Goal: Information Seeking & Learning: Learn about a topic

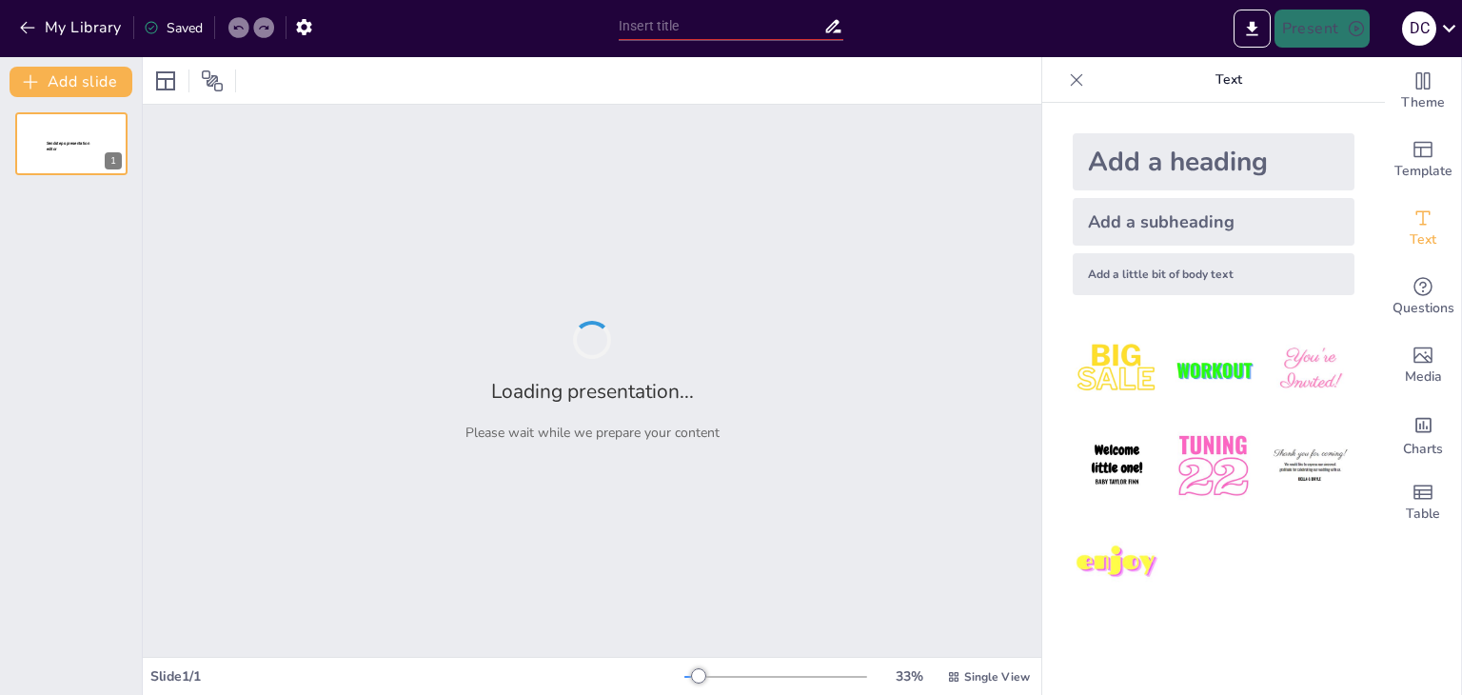
type input "Variables en Anualidades: Análisis y Resolución de Casos Prácticos"
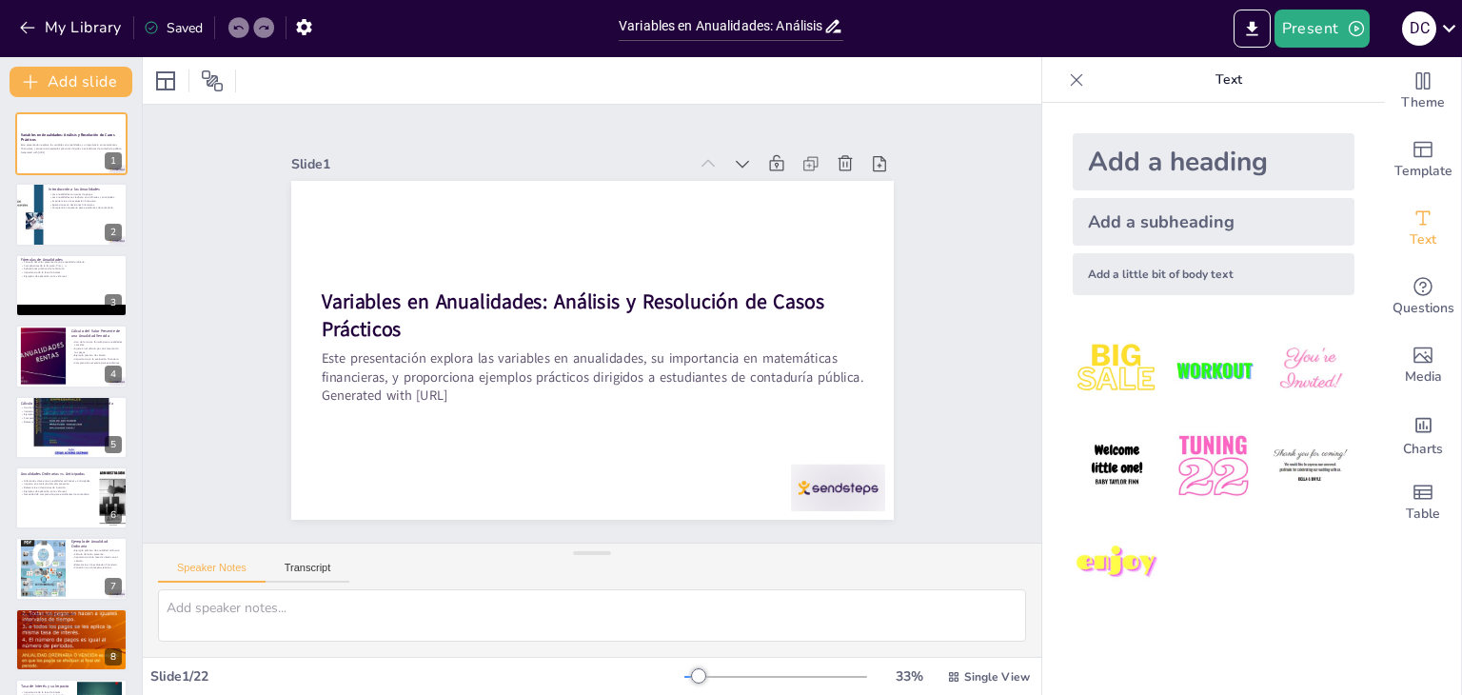
checkbox input "true"
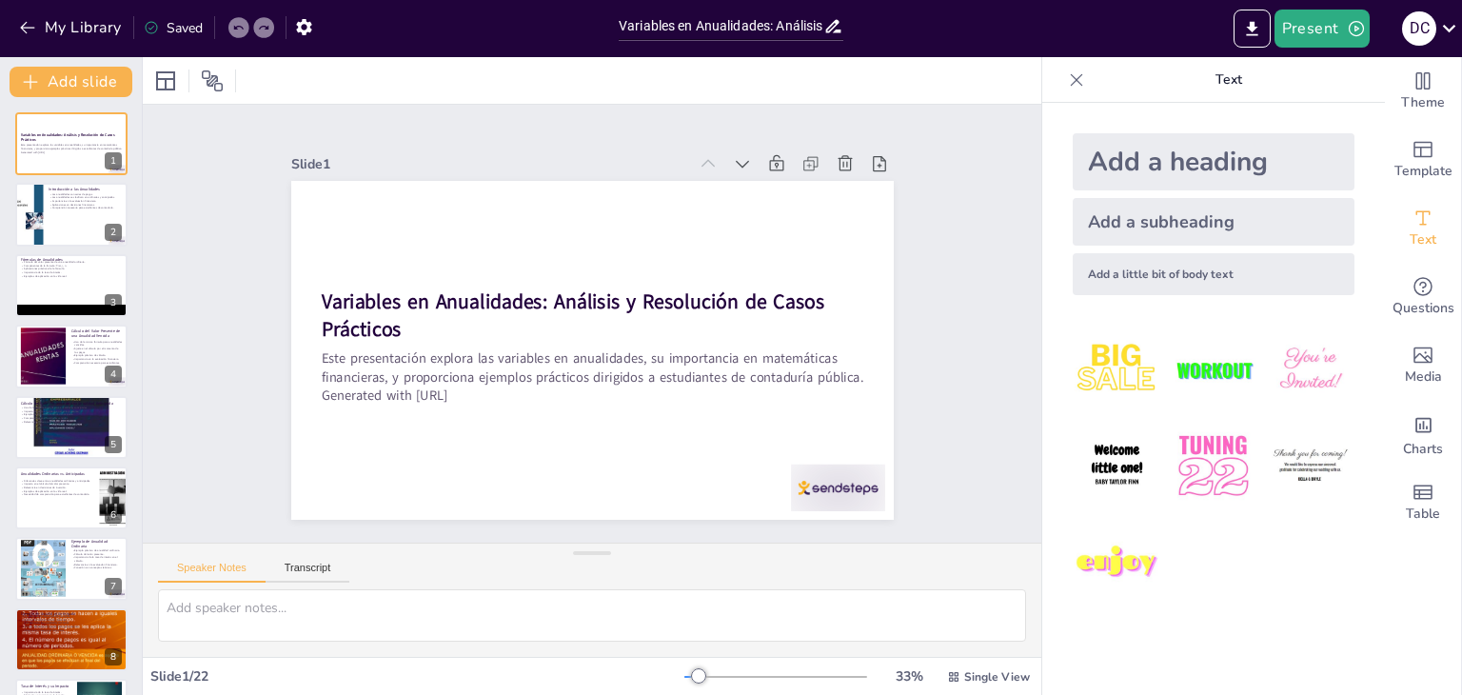
checkbox input "true"
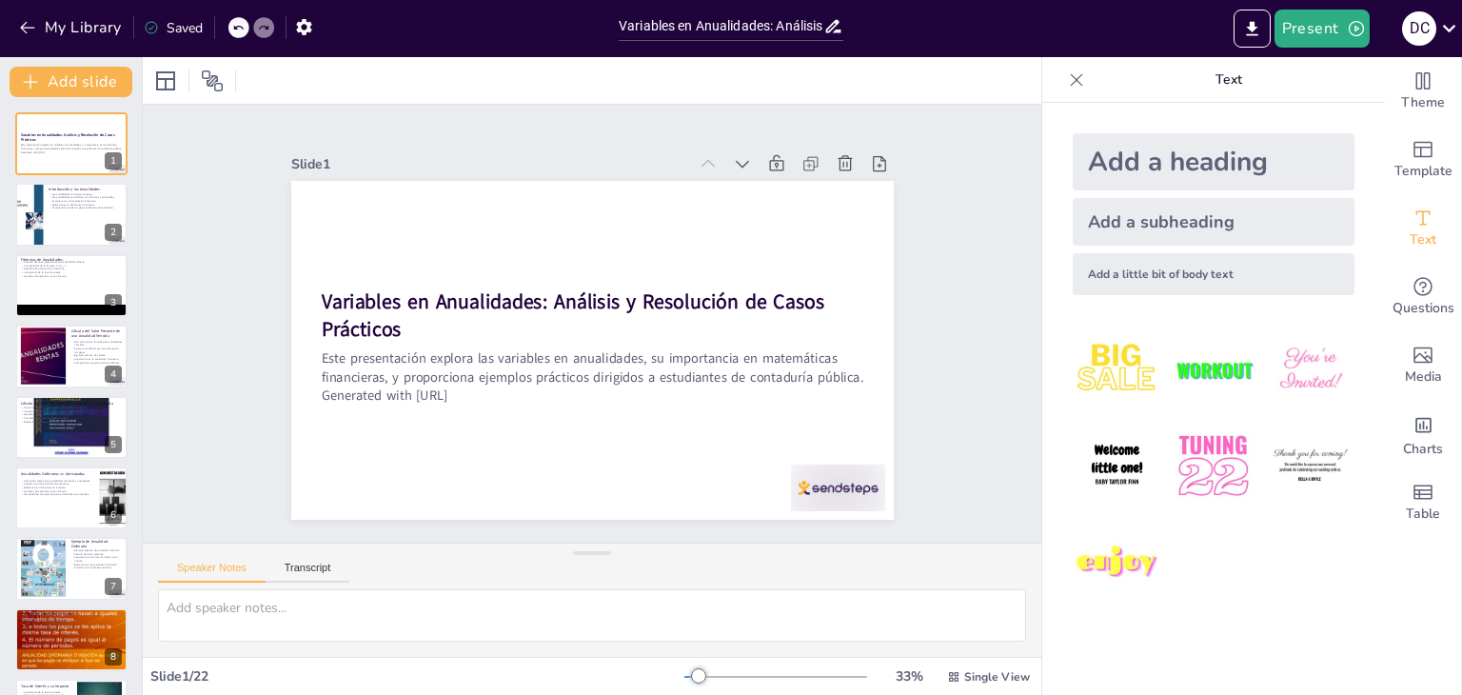
checkbox input "true"
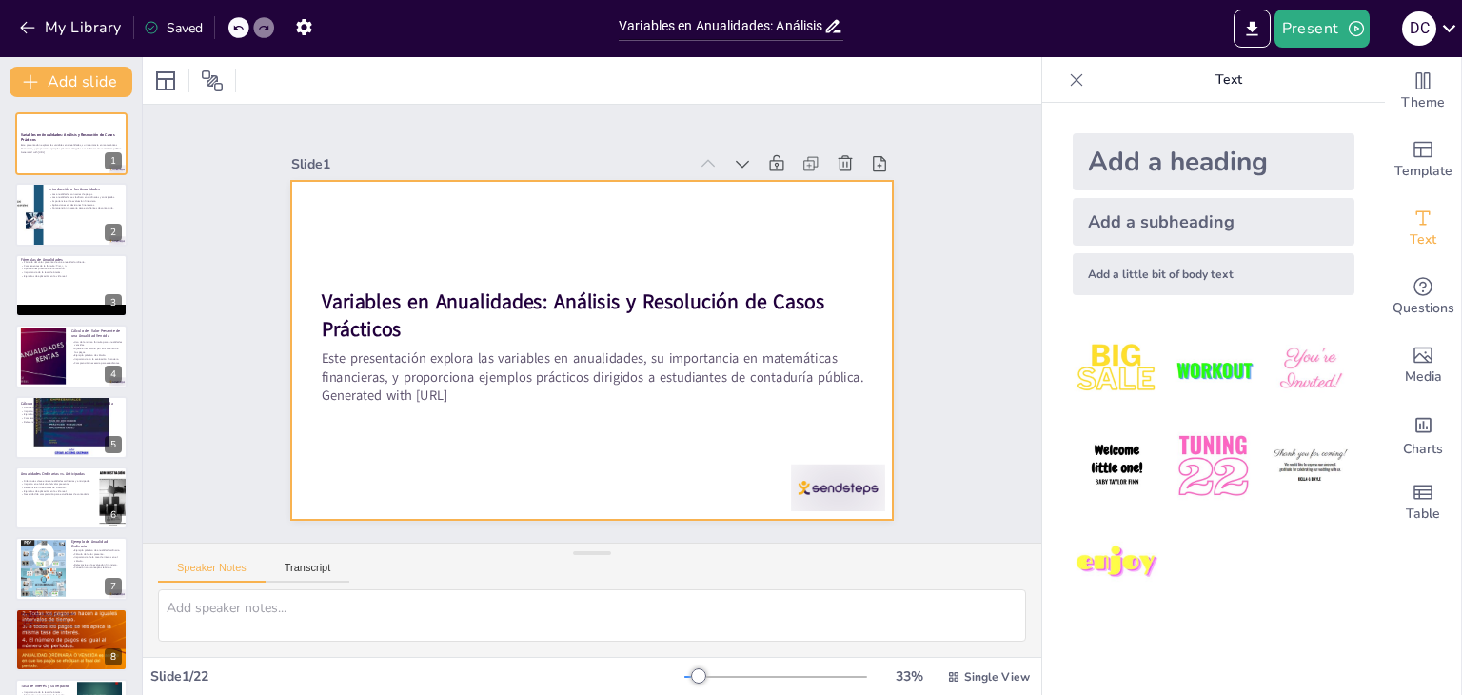
checkbox input "true"
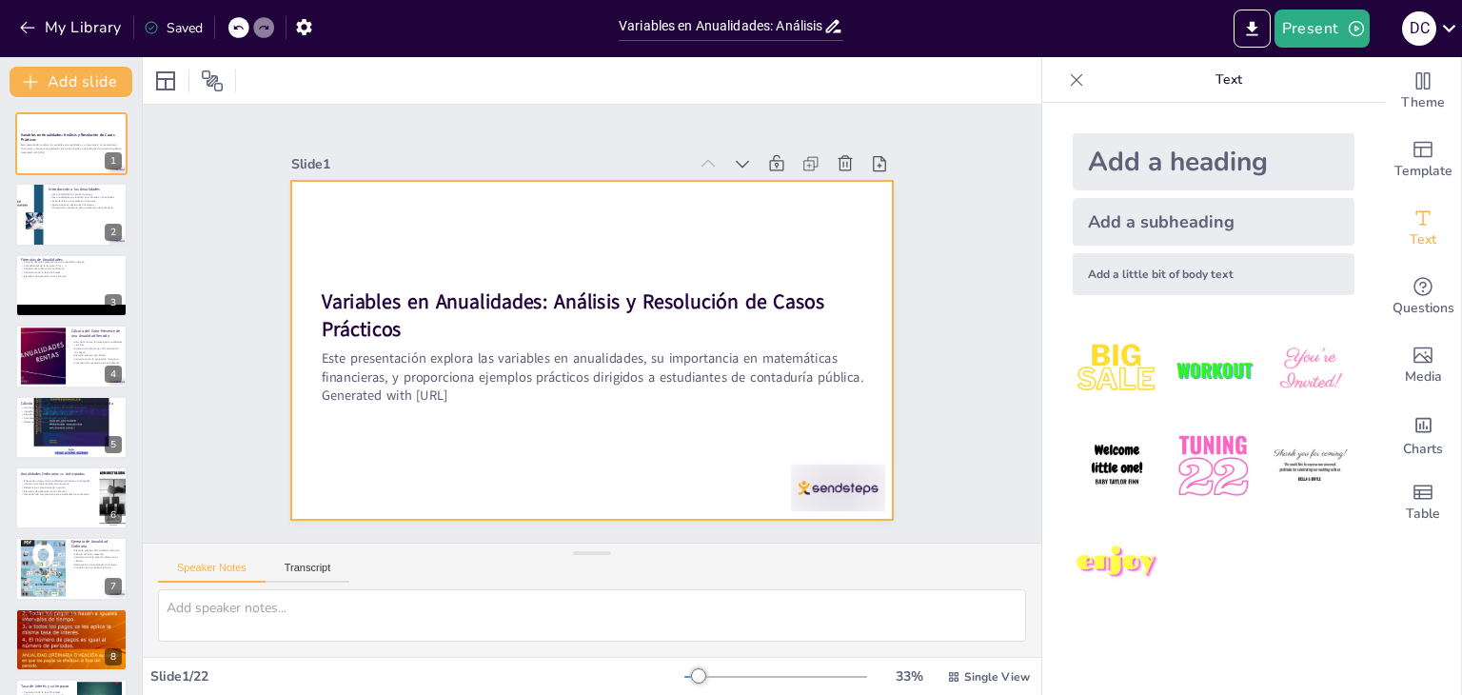
checkbox input "true"
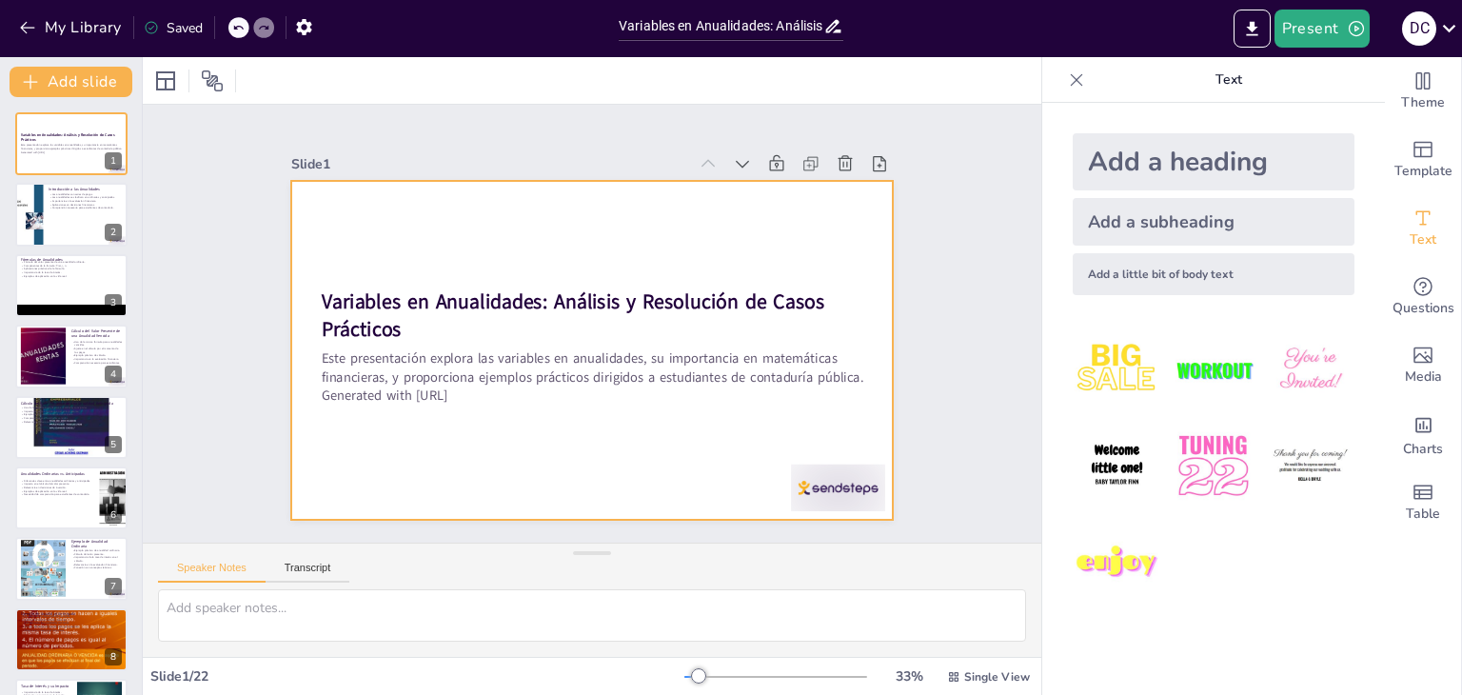
checkbox input "true"
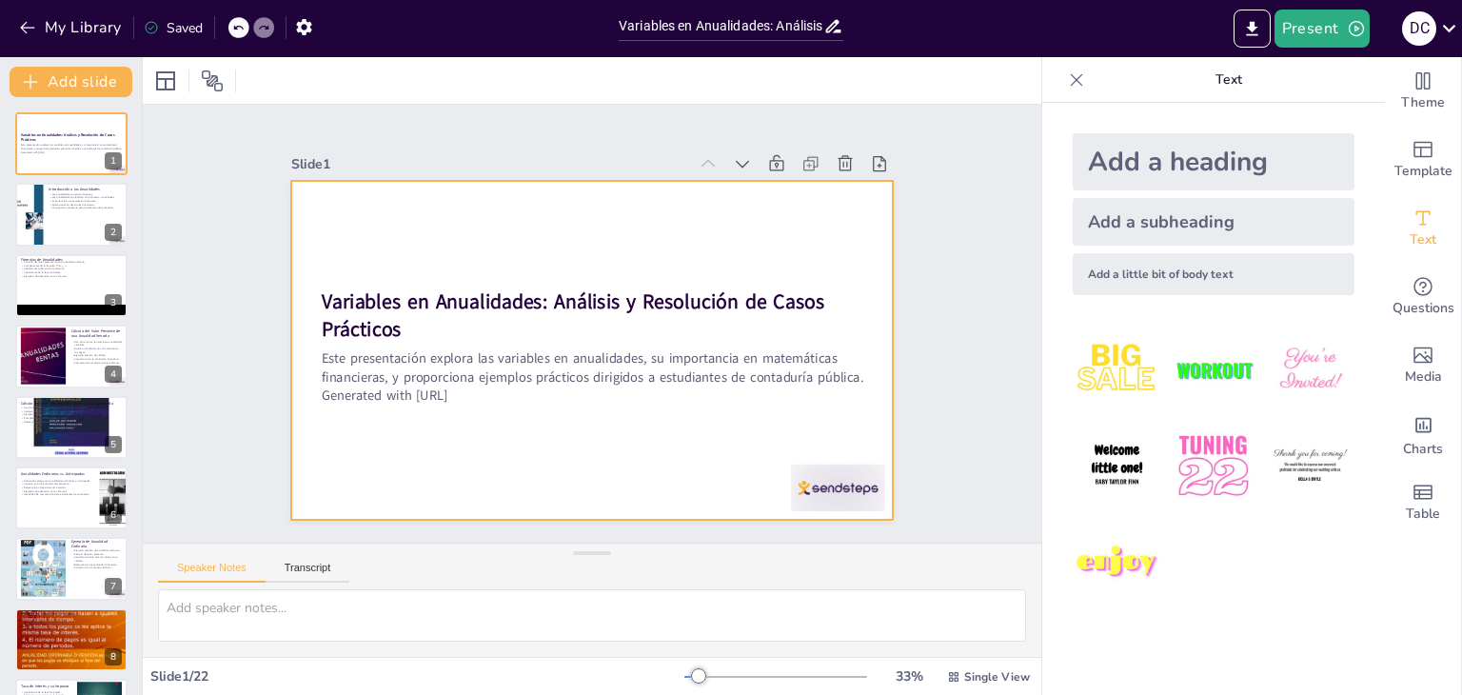
checkbox input "true"
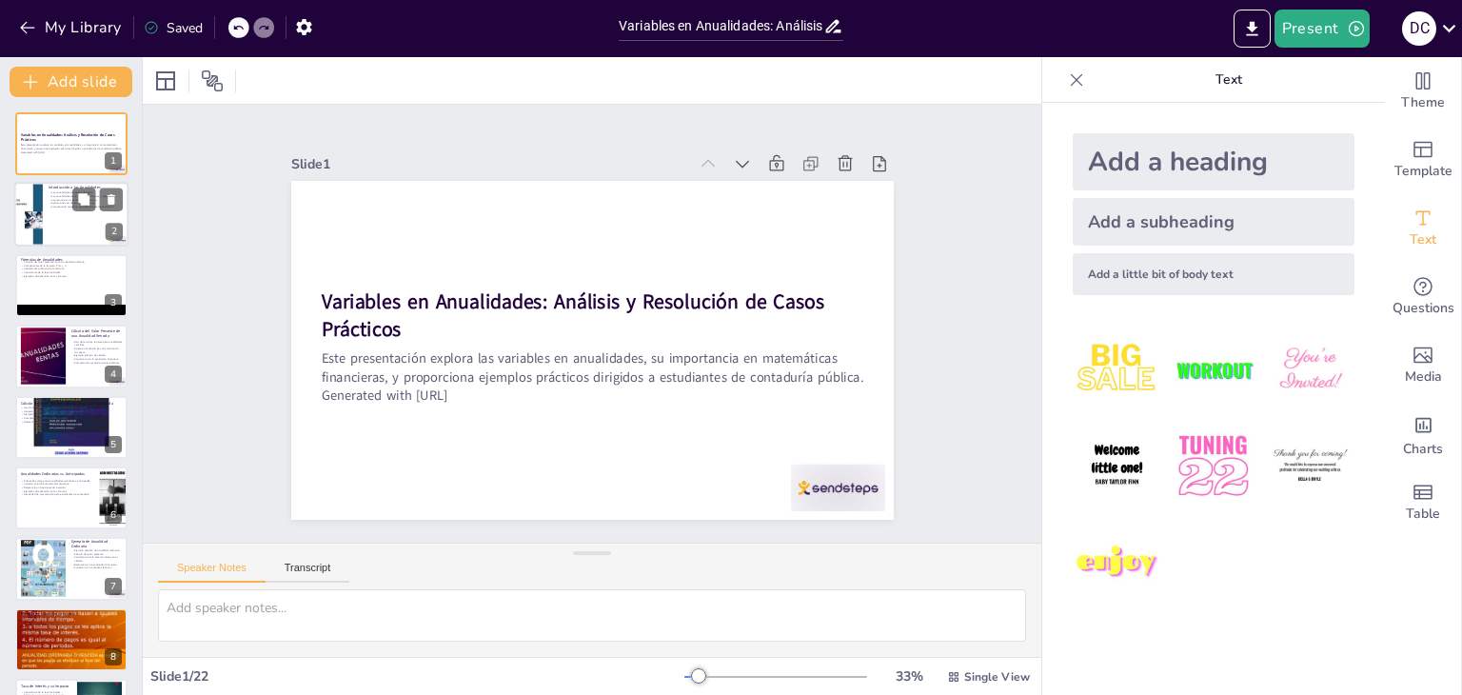
checkbox input "true"
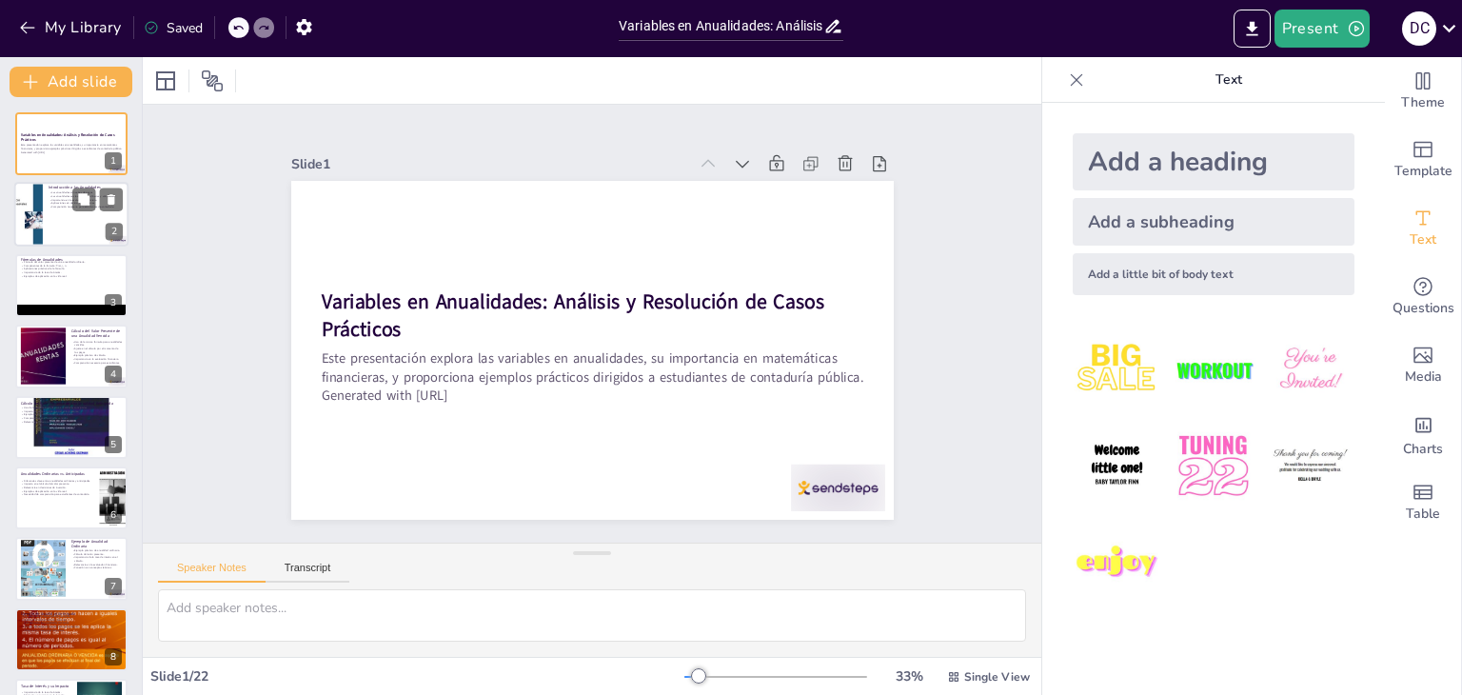
checkbox input "true"
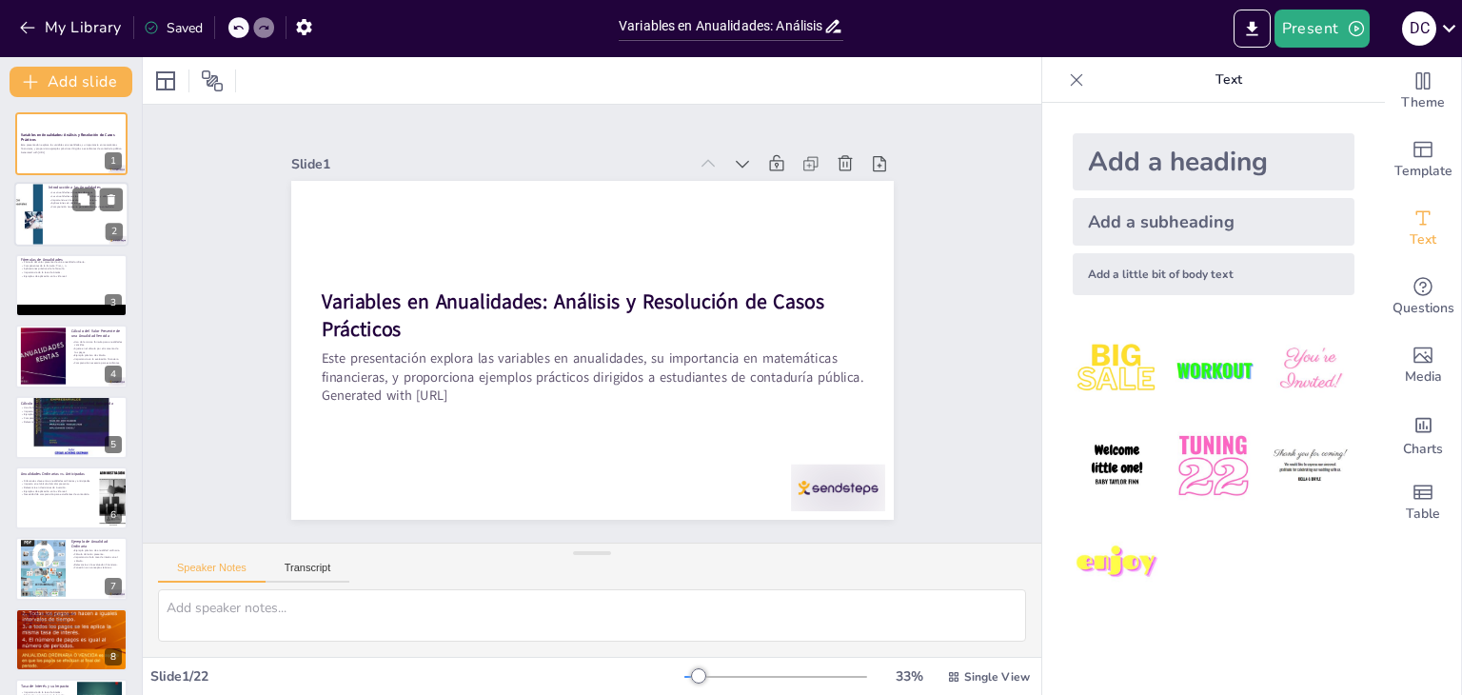
checkbox input "true"
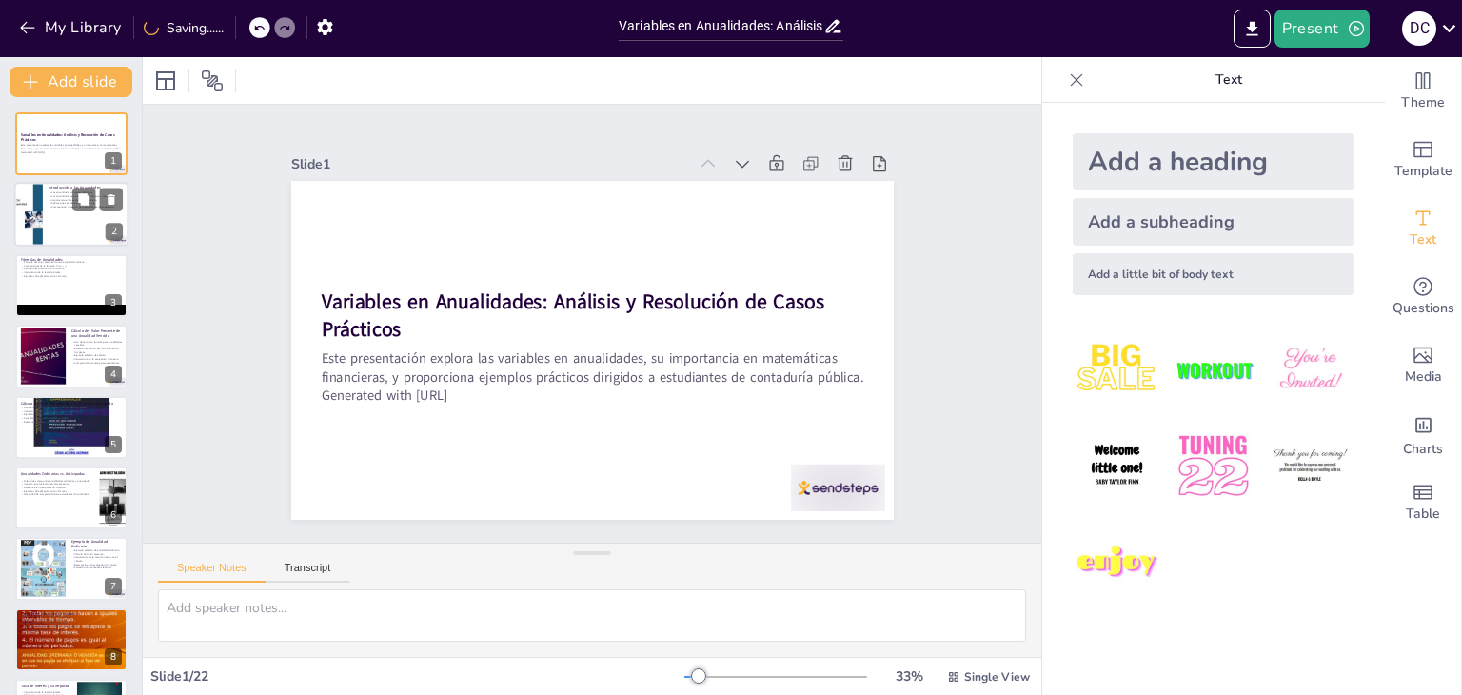
click at [91, 228] on div at bounding box center [71, 215] width 114 height 65
type textarea "Lor ipsumdolors ame consectet adipi el seddoeiu, t in utlaboreetd ma aliquaen a…"
checkbox input "true"
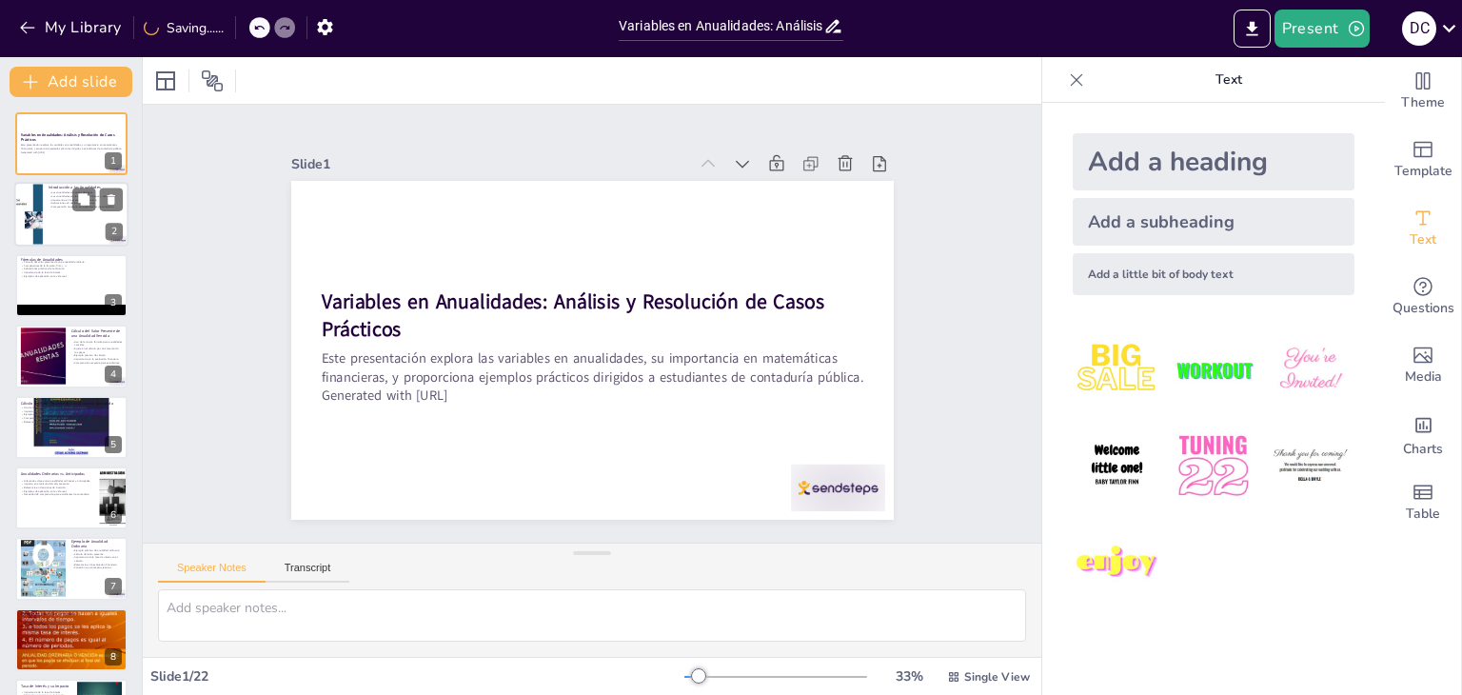
checkbox input "true"
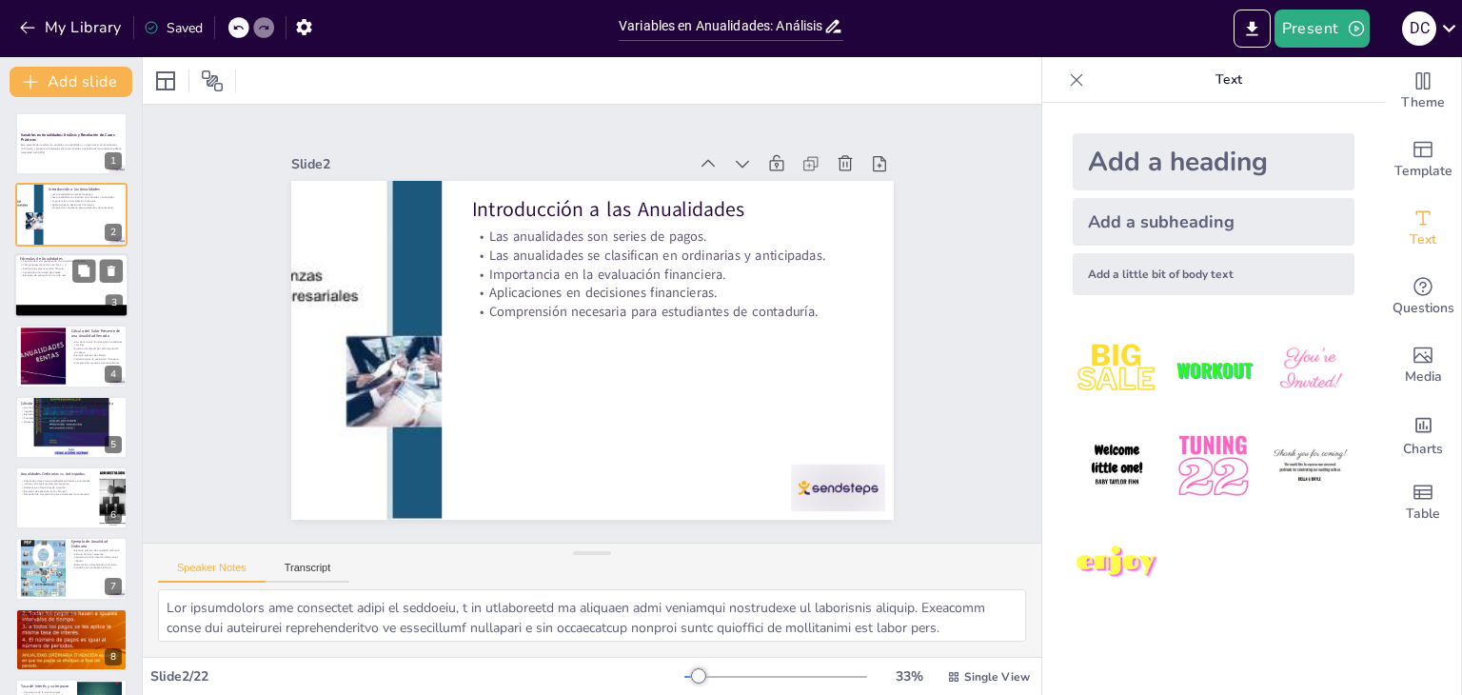
checkbox input "true"
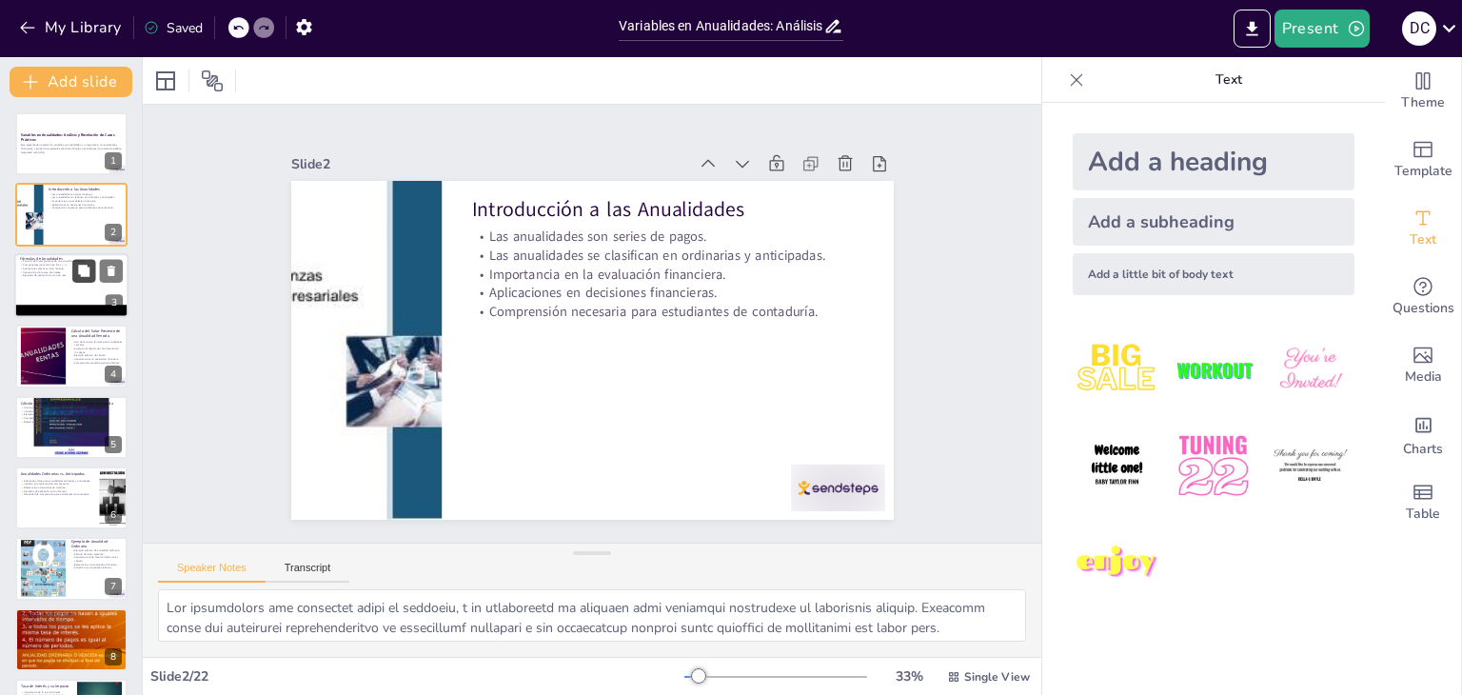
checkbox input "true"
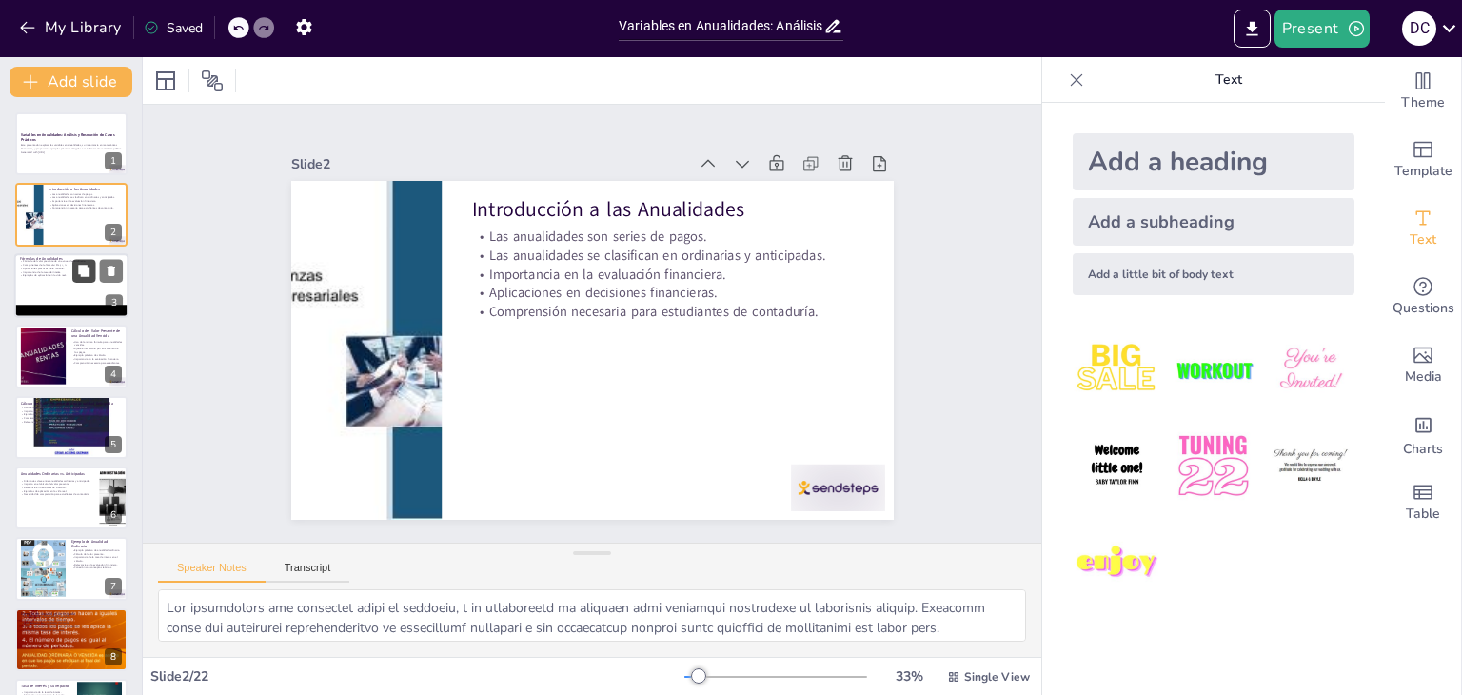
checkbox input "true"
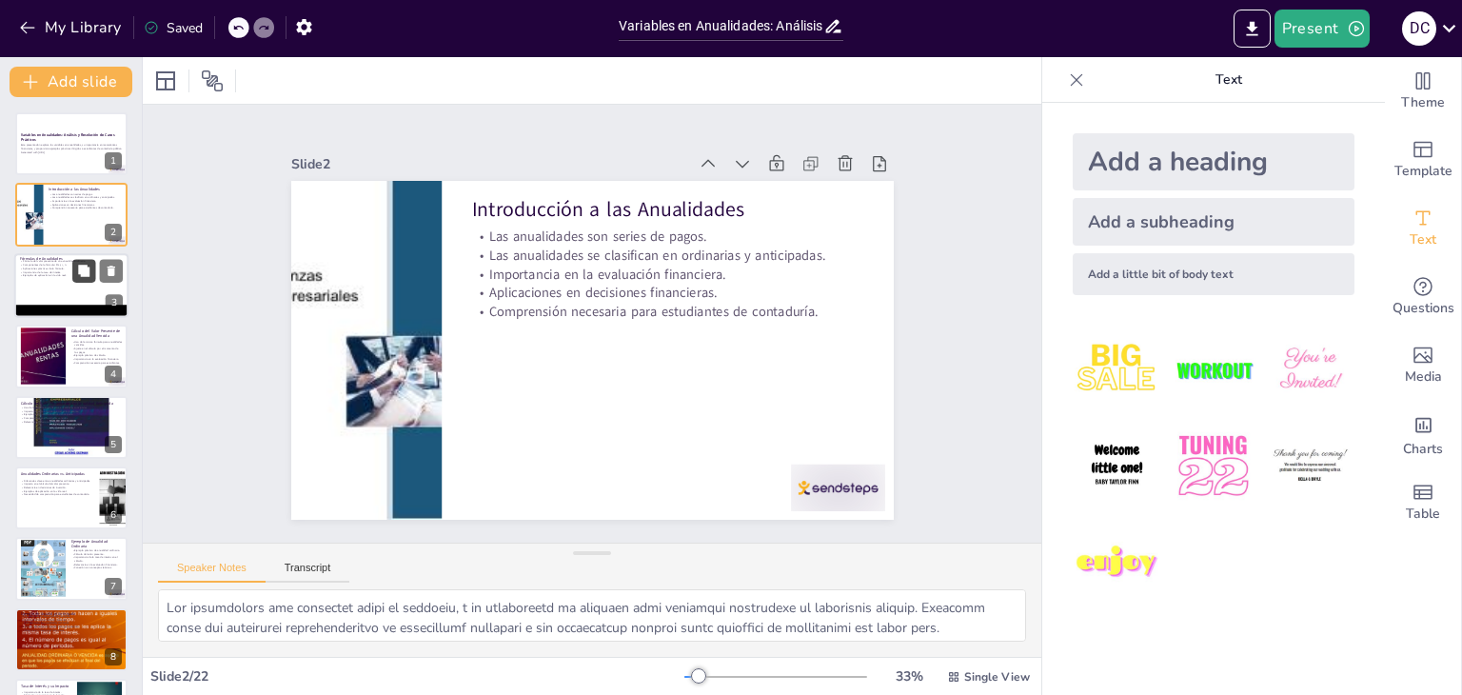
click at [88, 278] on button at bounding box center [83, 270] width 23 height 23
type textarea "La fórmula es fundamental para calcular el valor presente de los pagos futuros.…"
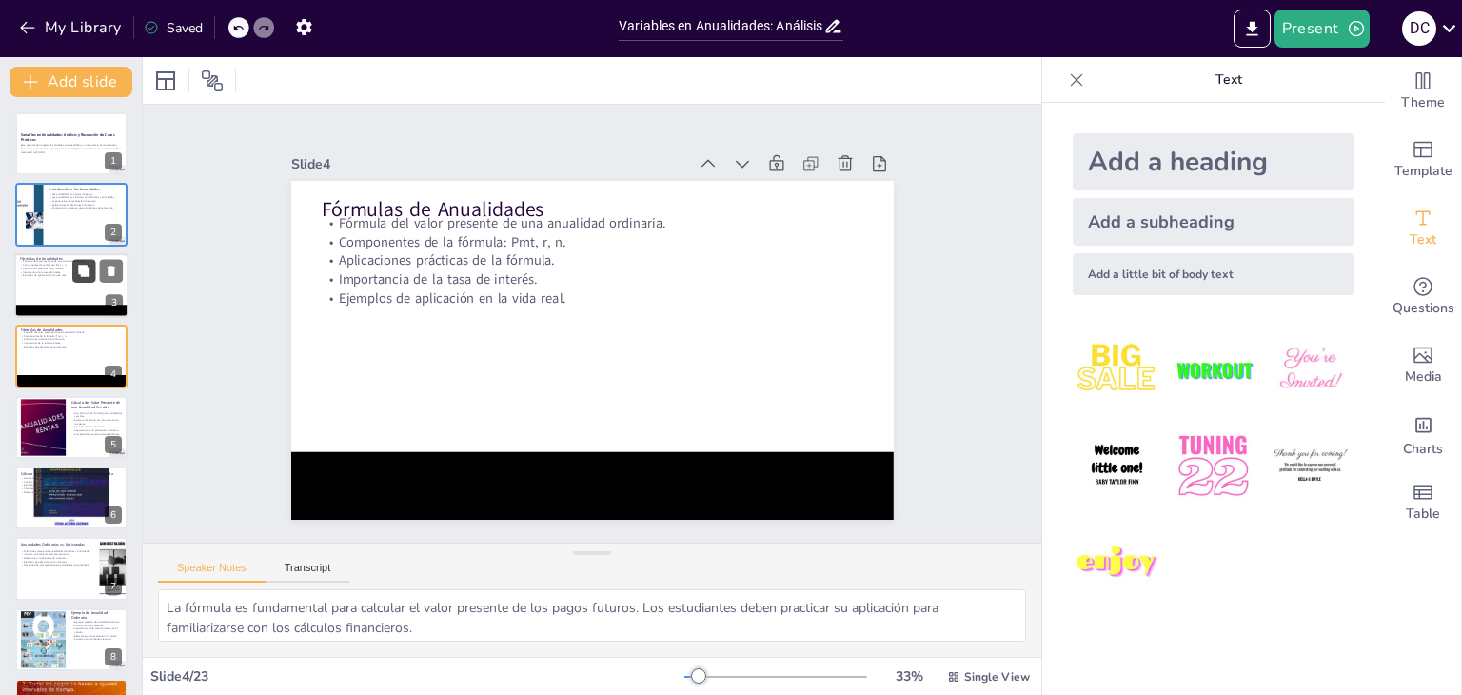
checkbox input "true"
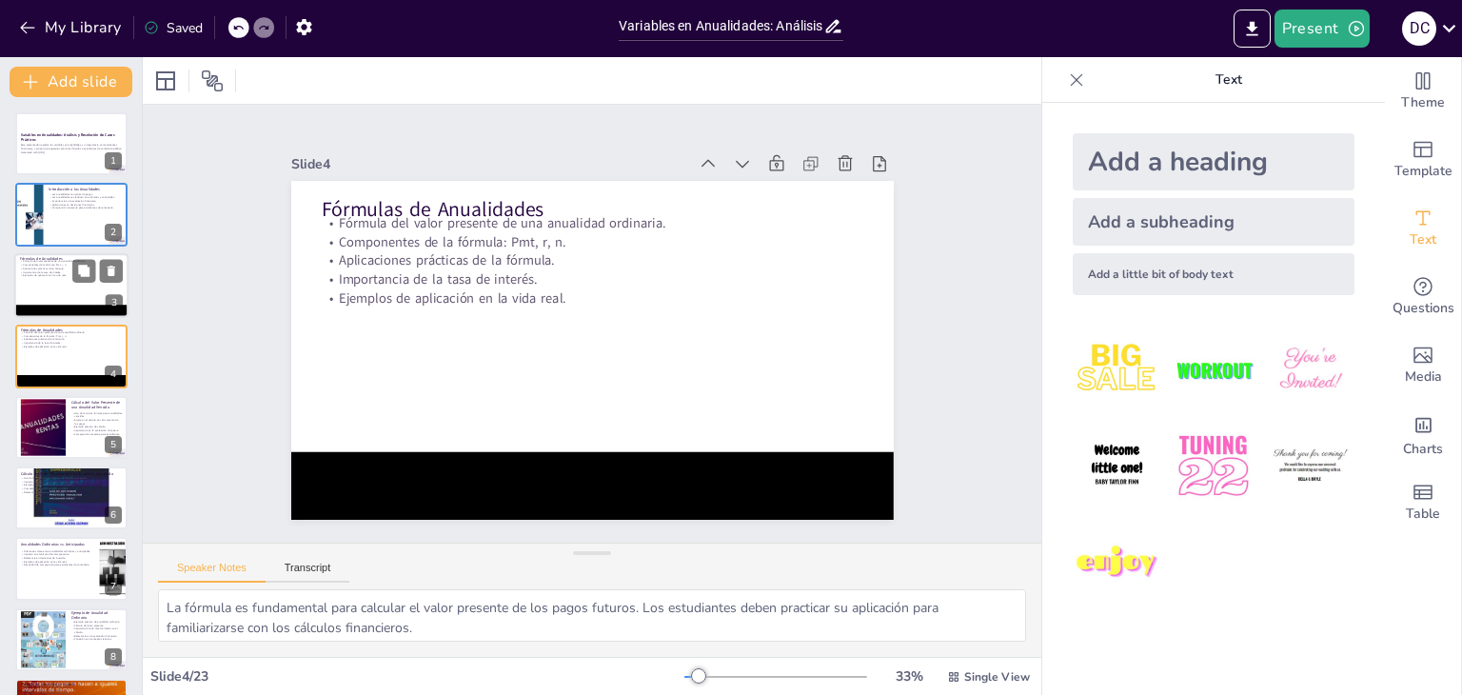
checkbox input "true"
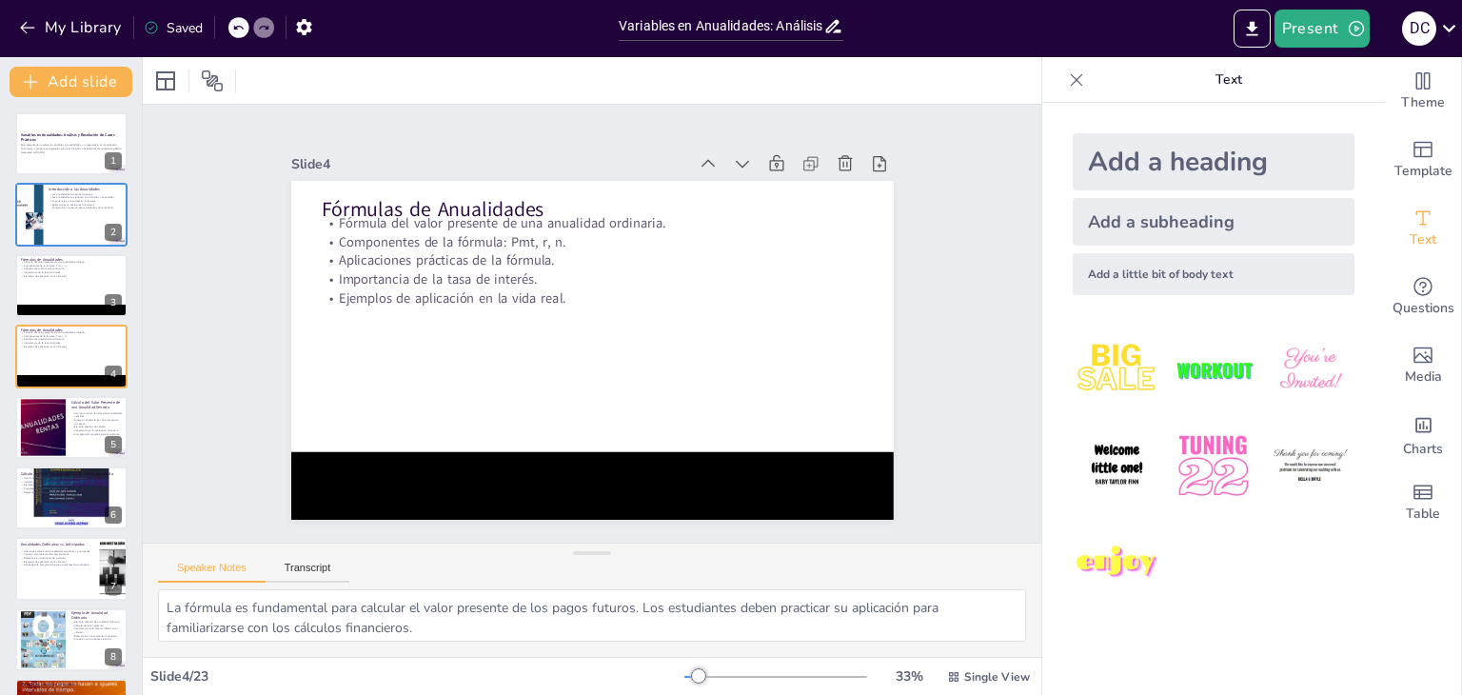
checkbox input "true"
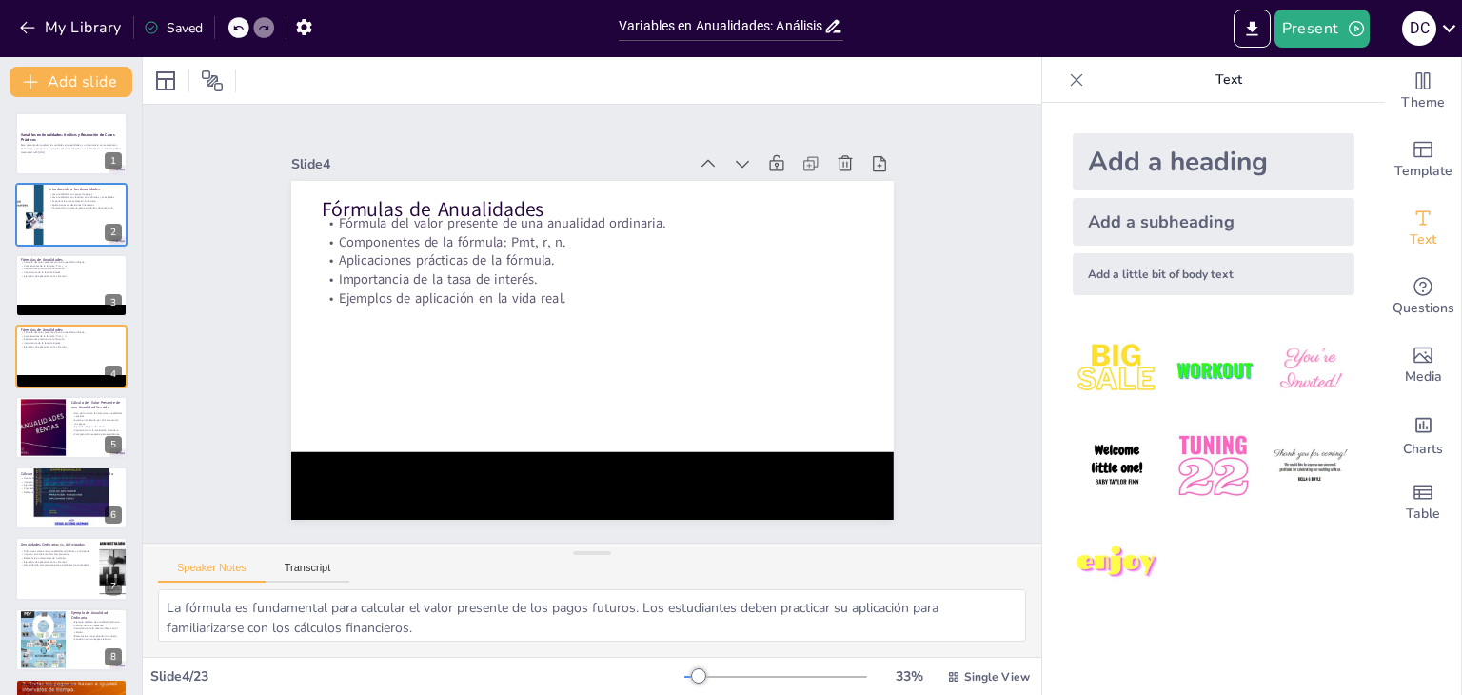
checkbox input "true"
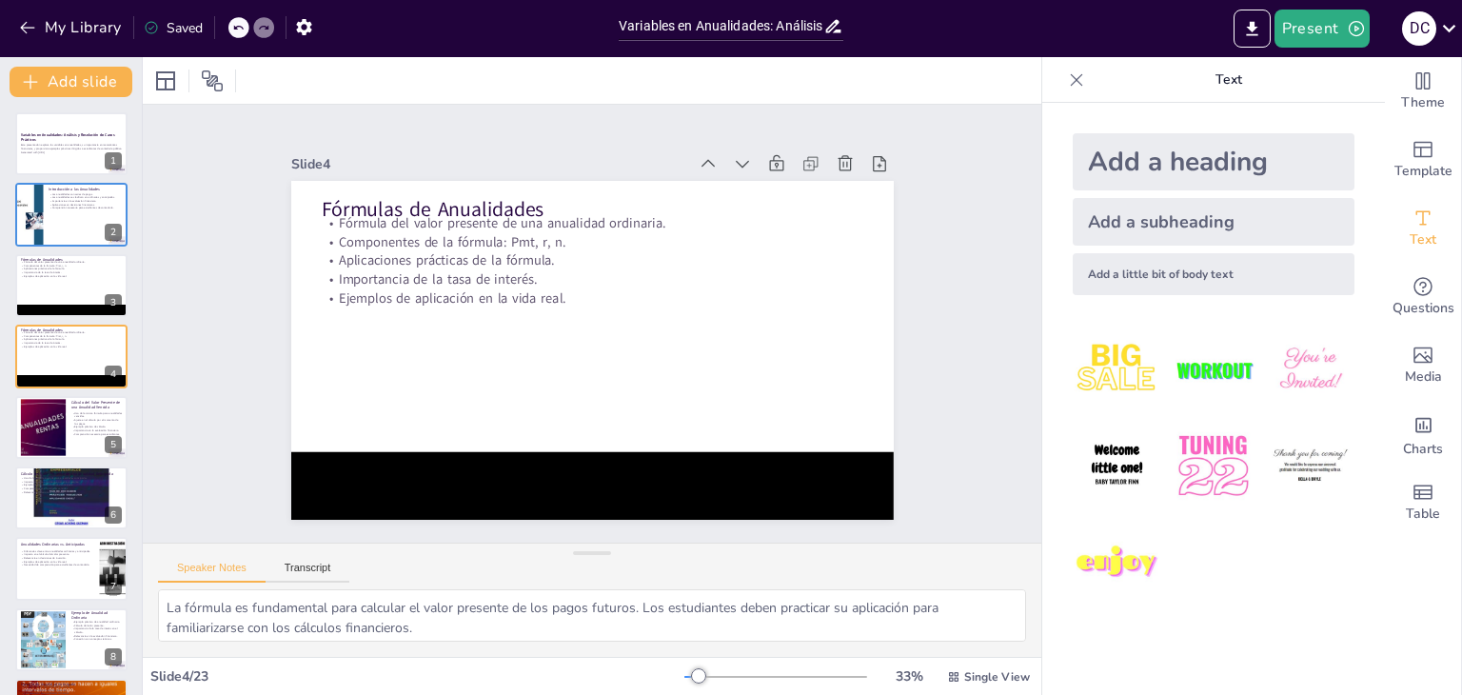
checkbox input "true"
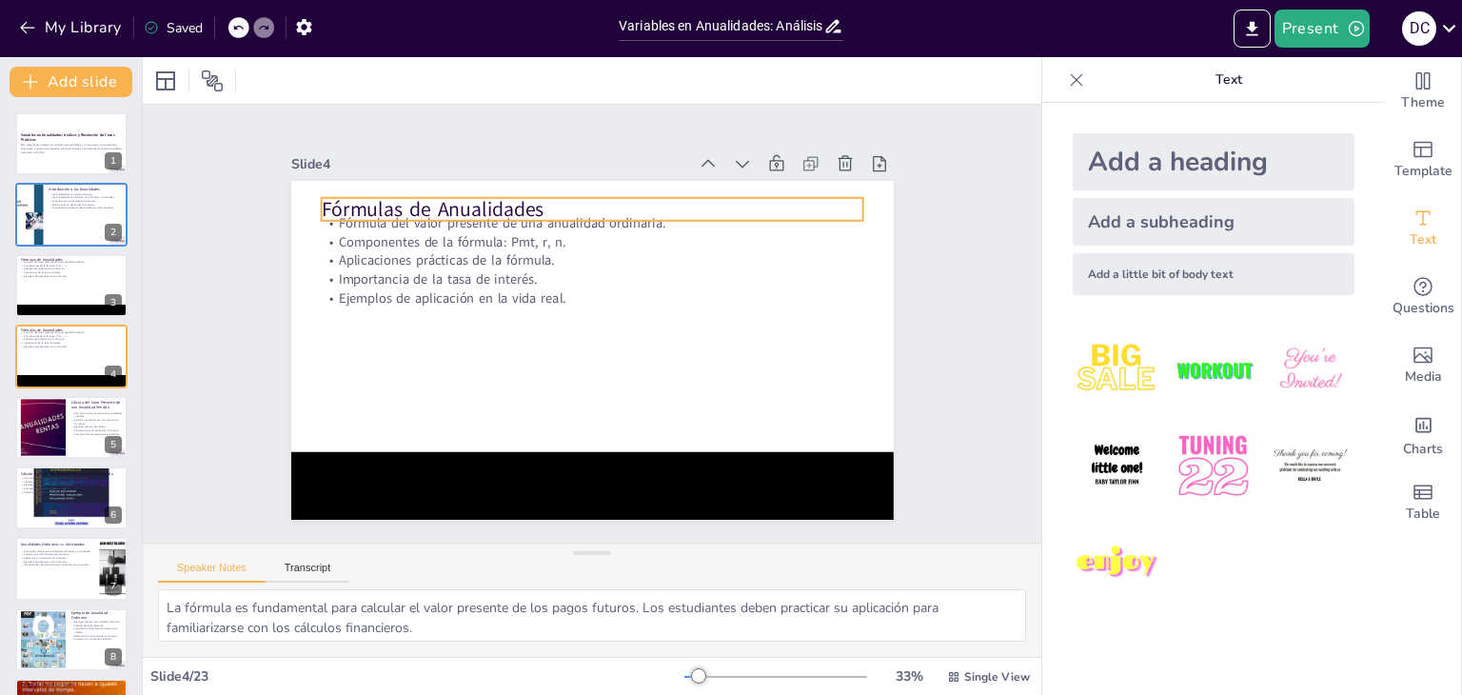
checkbox input "true"
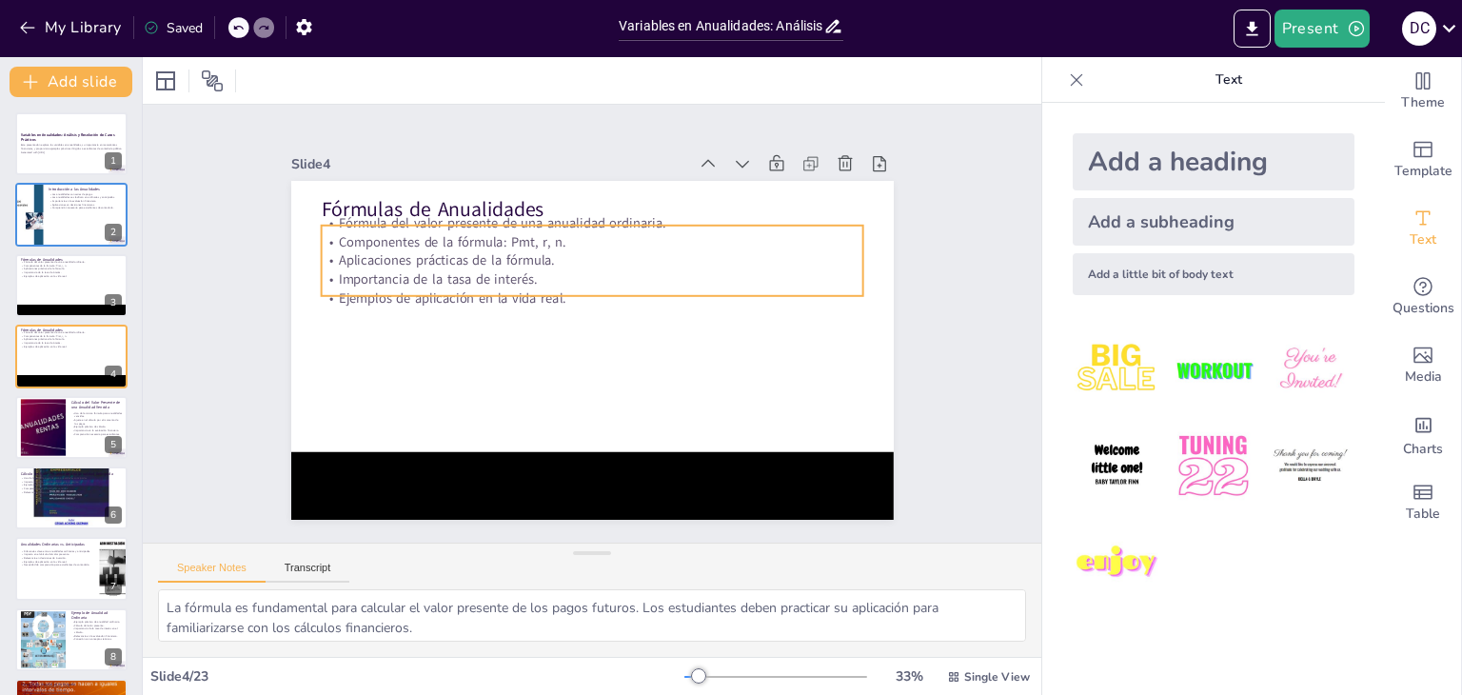
checkbox input "true"
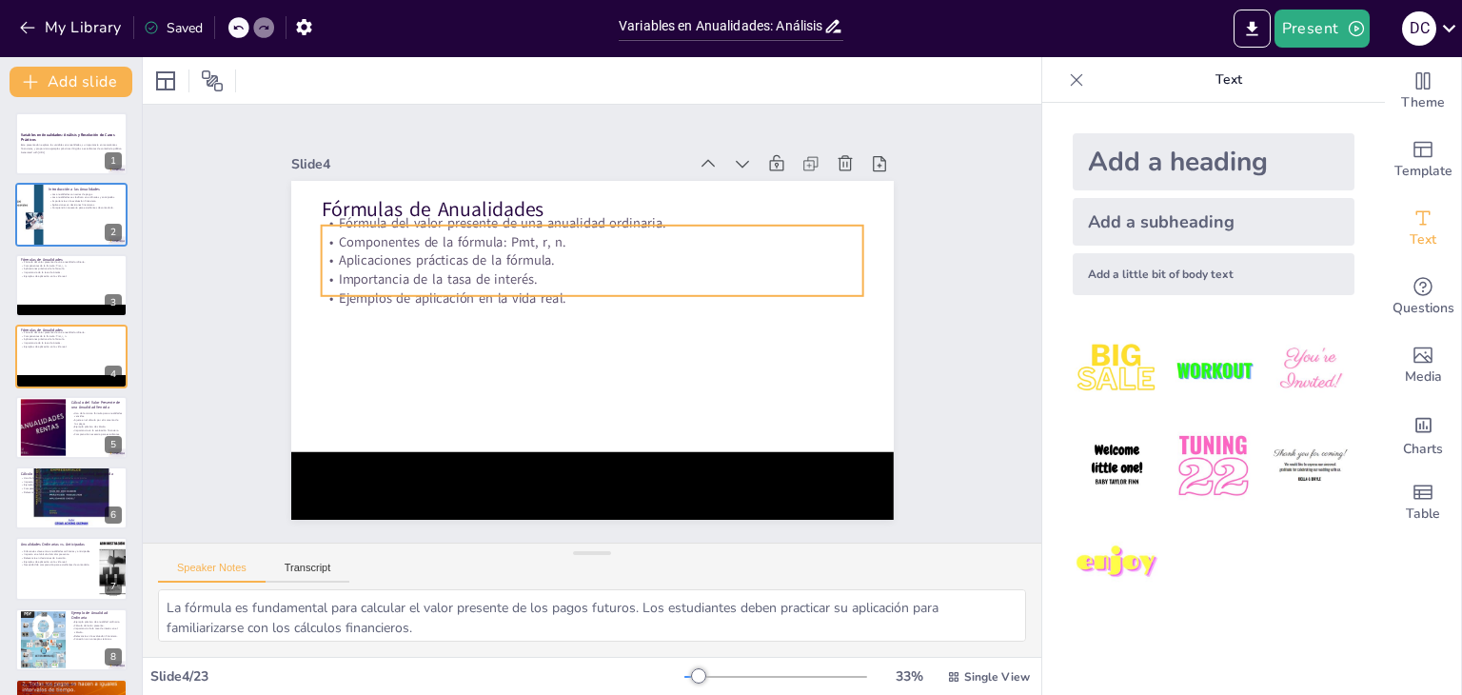
checkbox input "true"
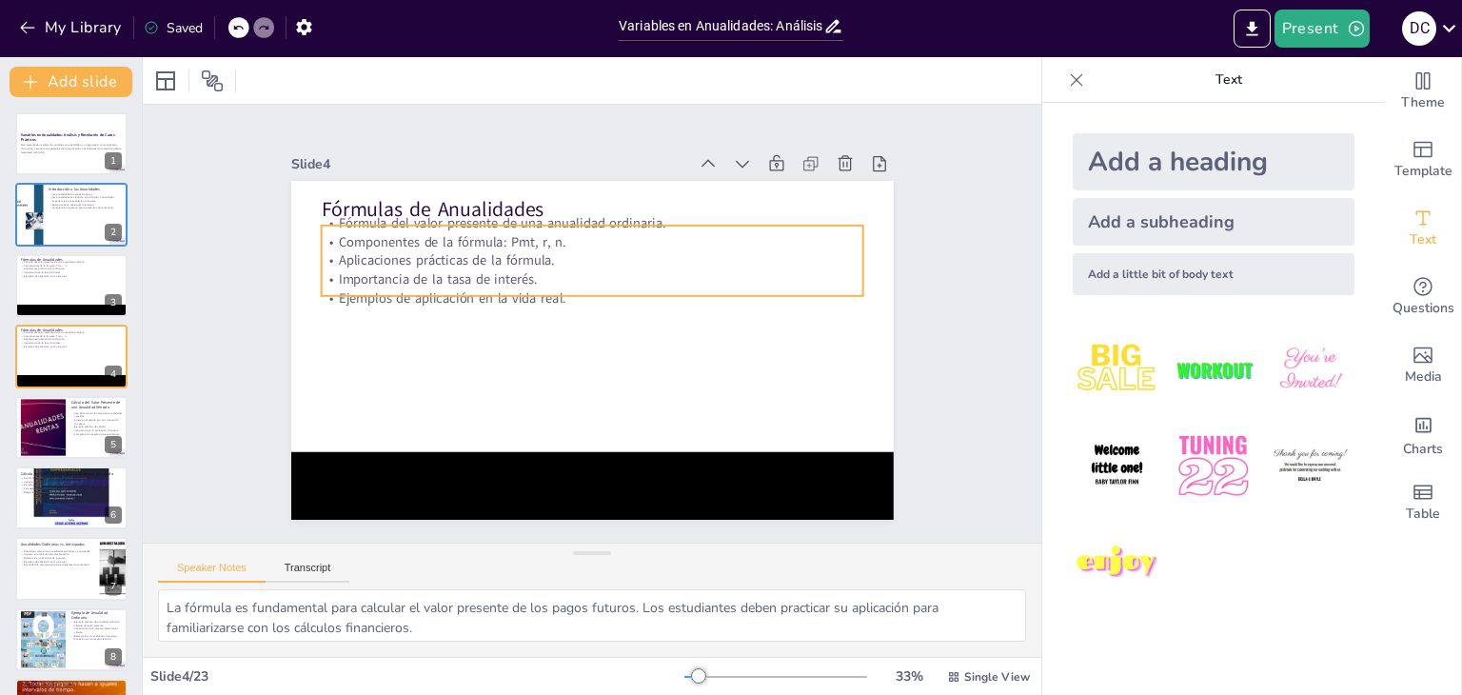
checkbox input "true"
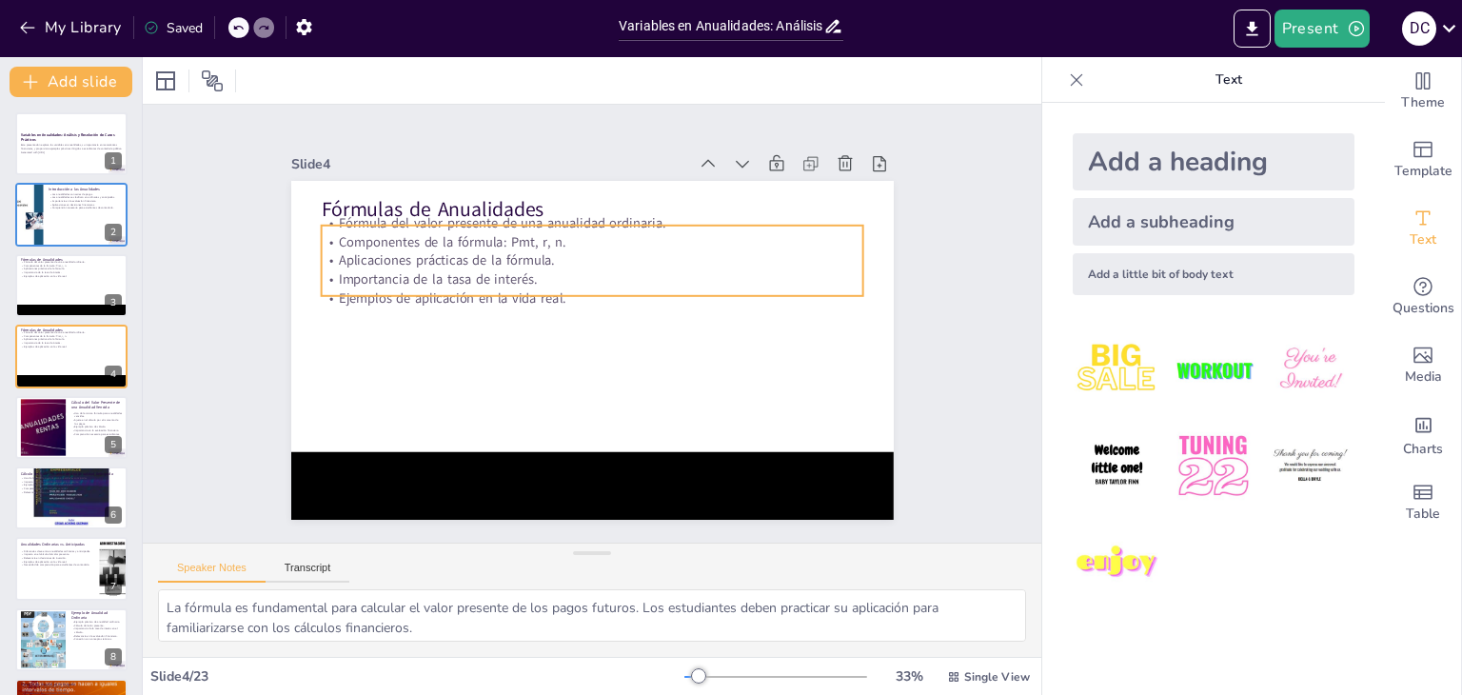
checkbox input "true"
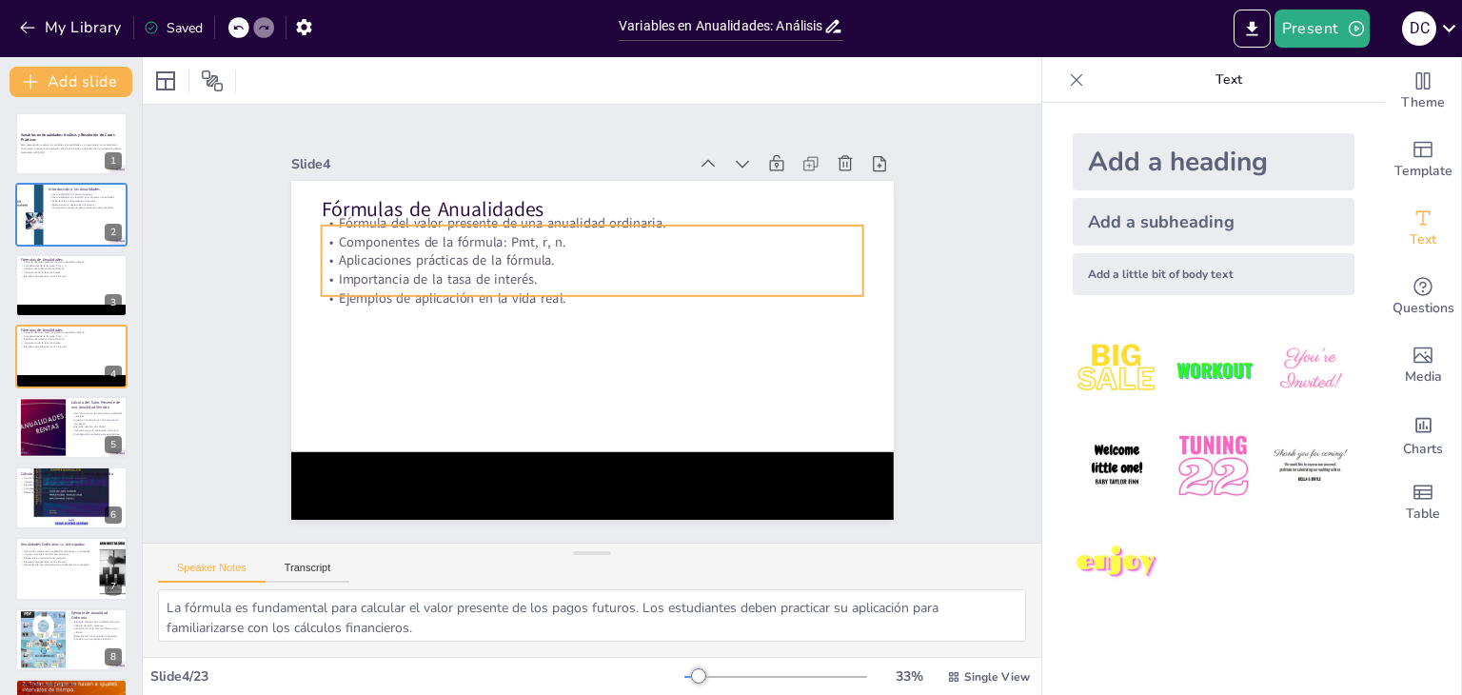
checkbox input "true"
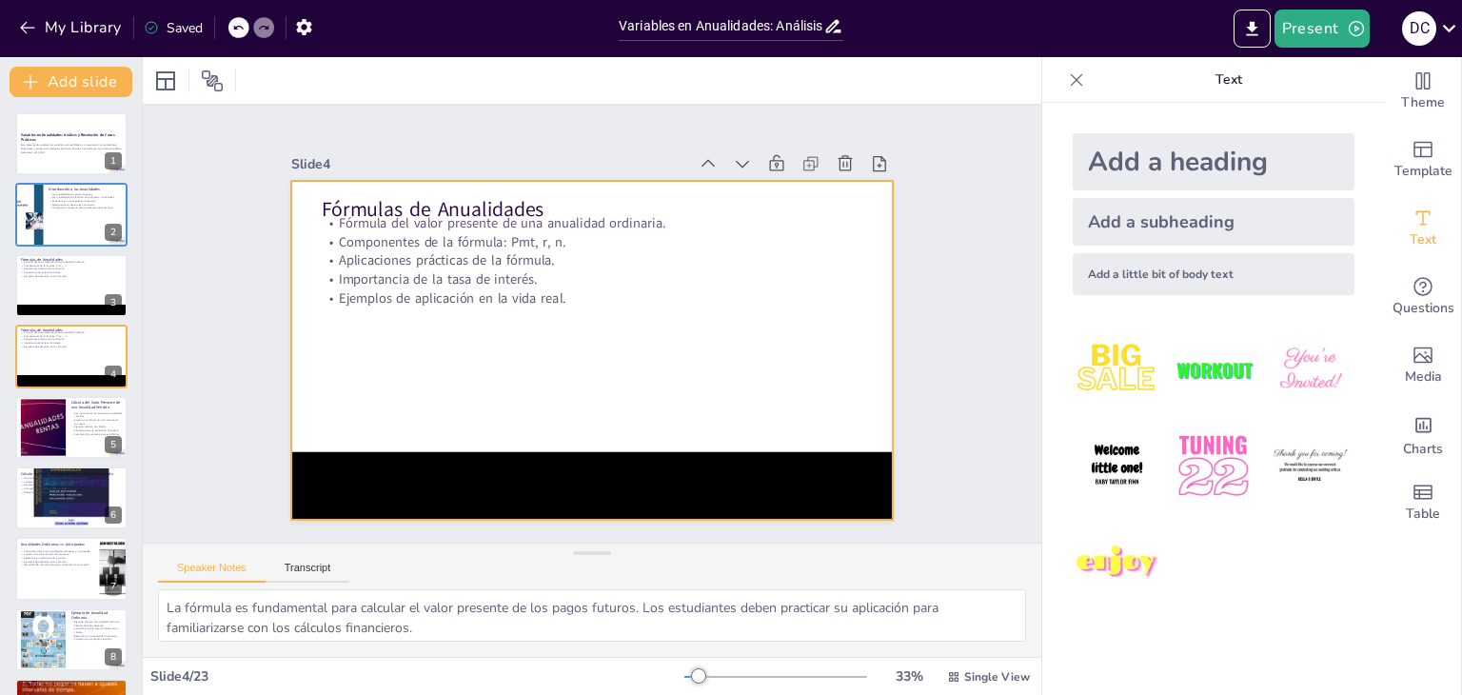
checkbox input "true"
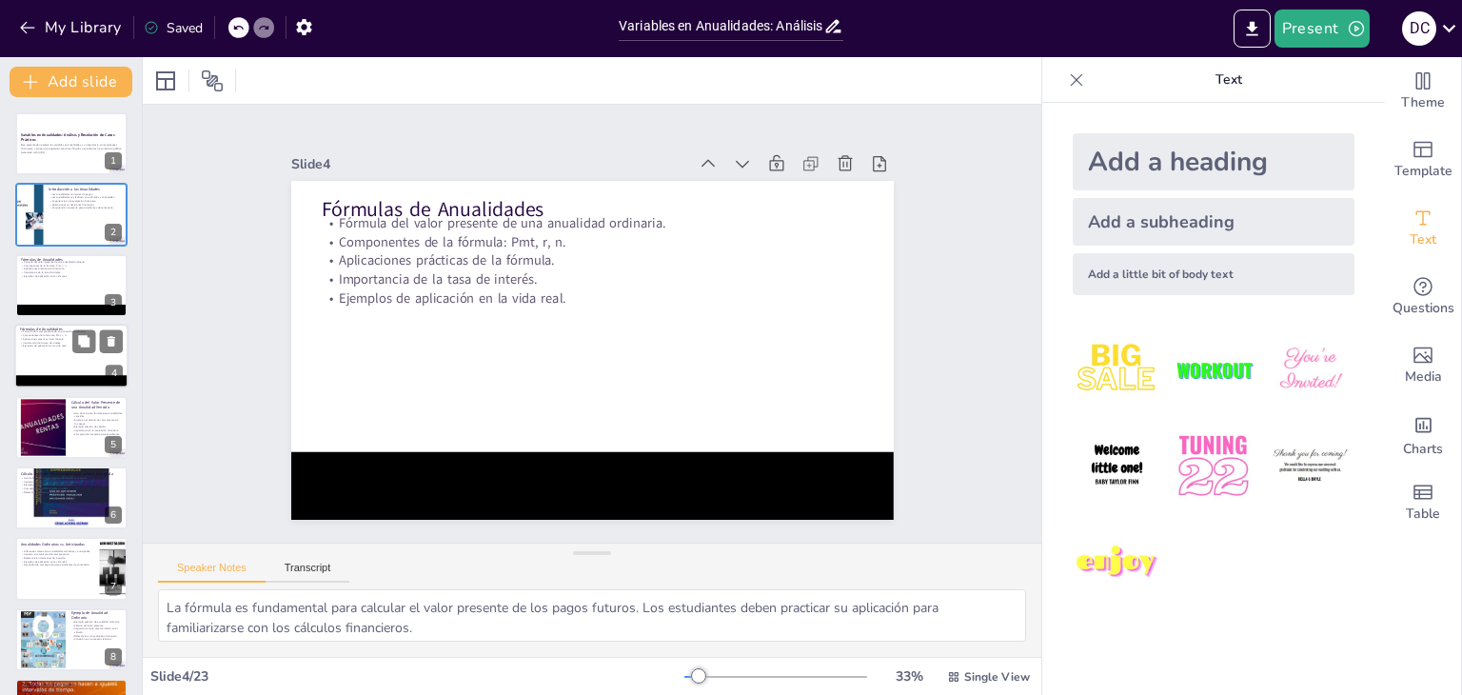
checkbox input "true"
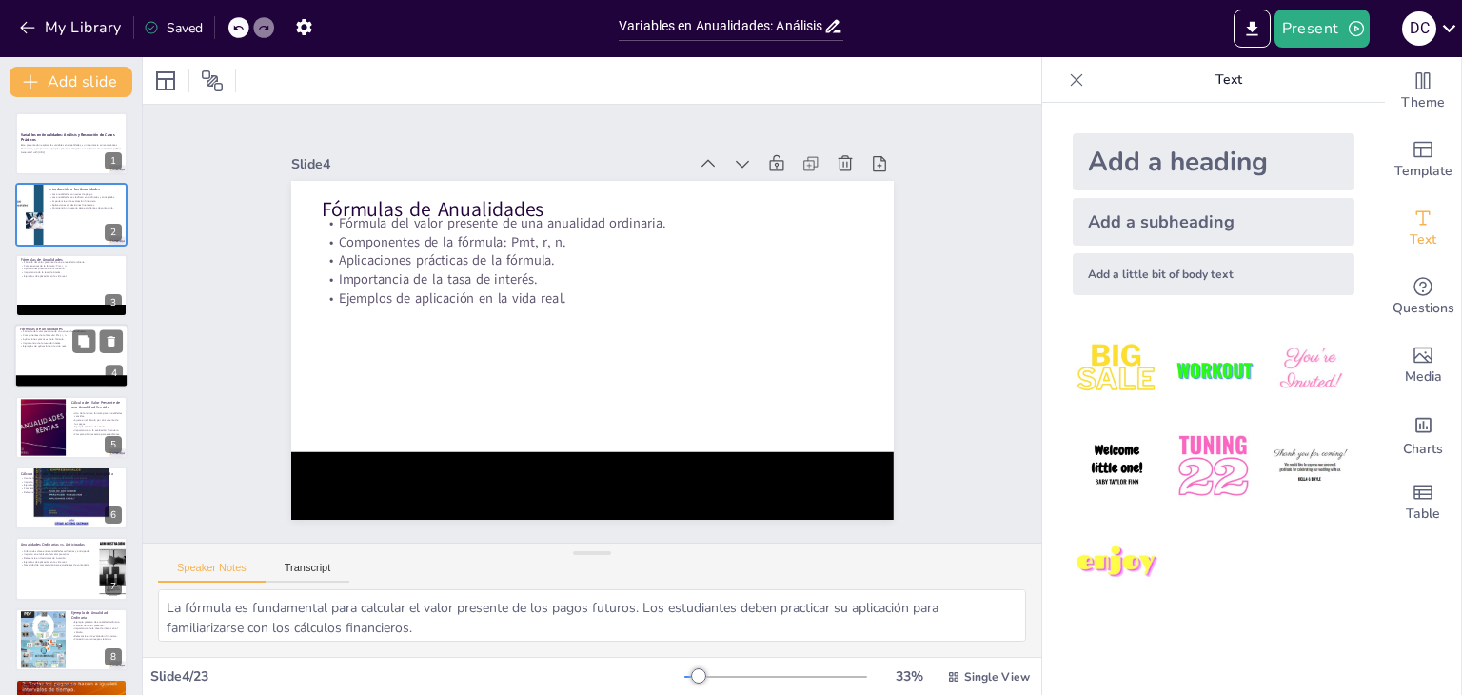
checkbox input "true"
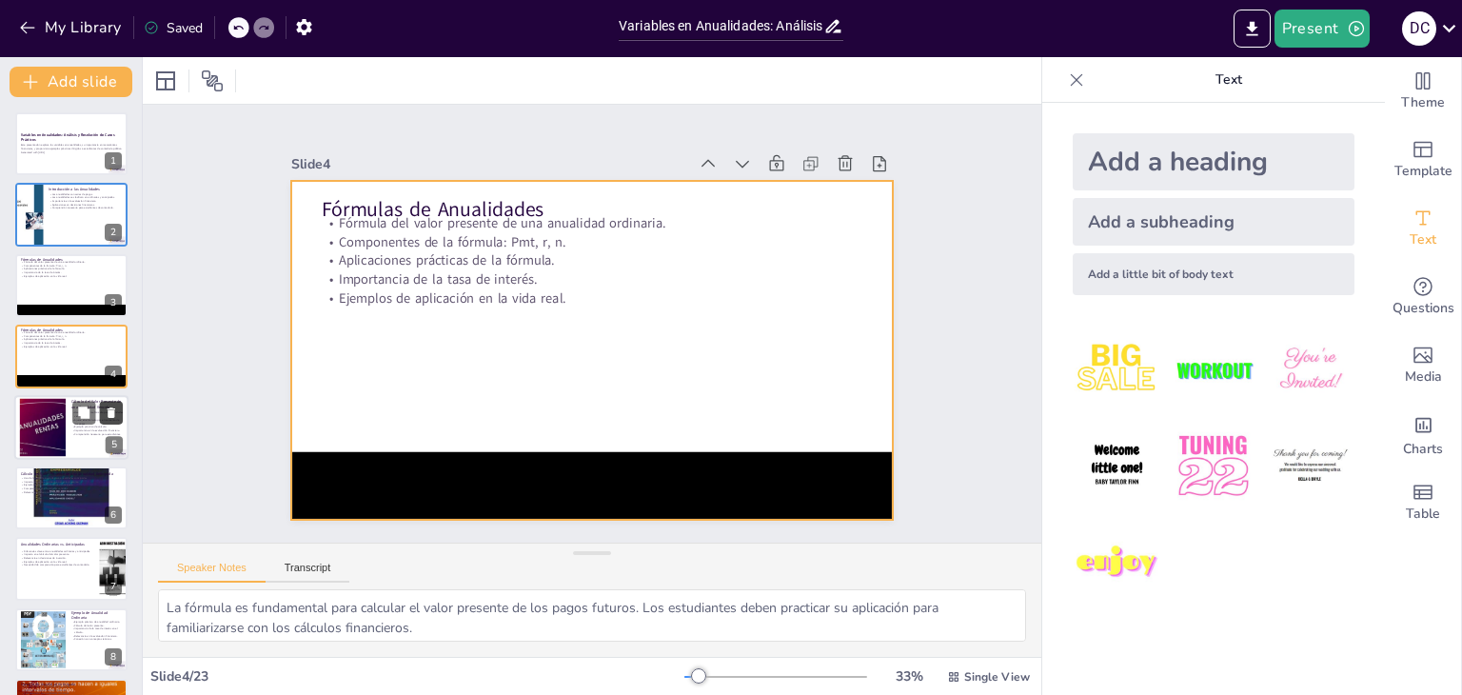
checkbox input "true"
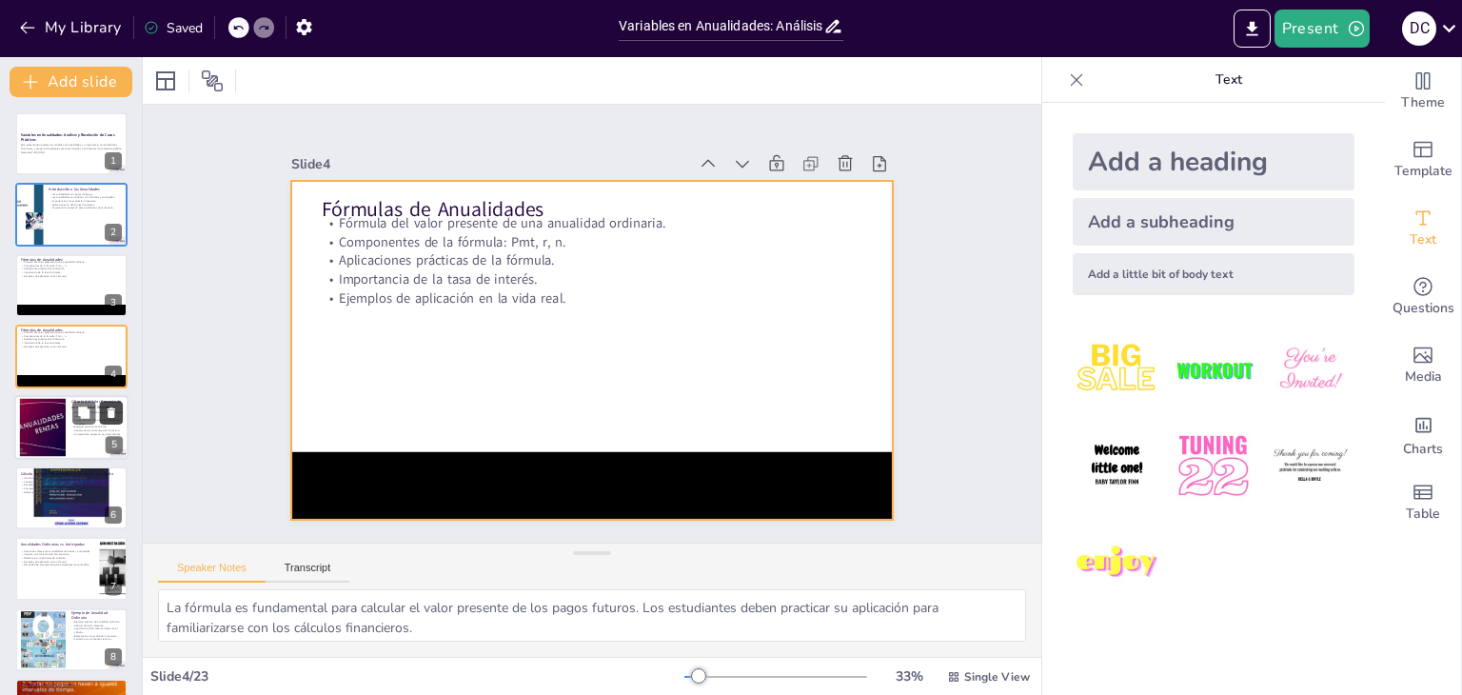
checkbox input "true"
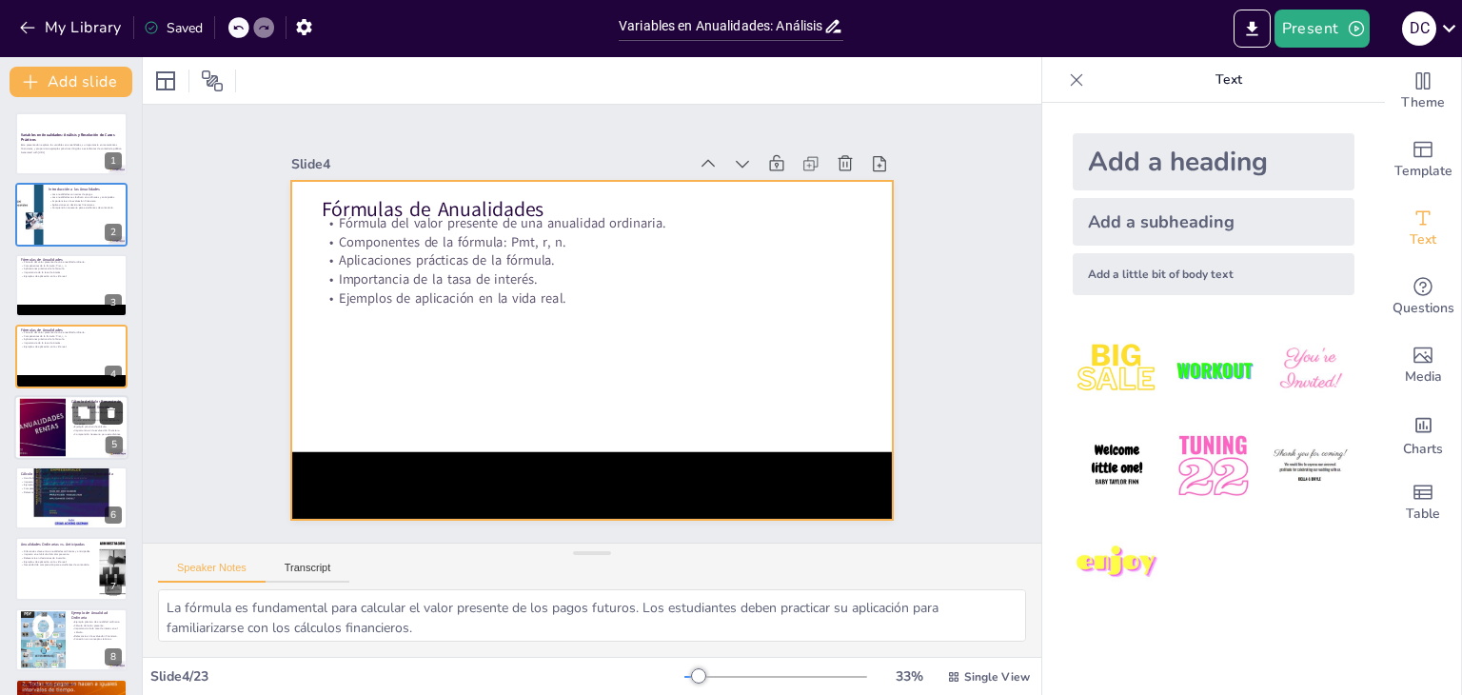
checkbox input "true"
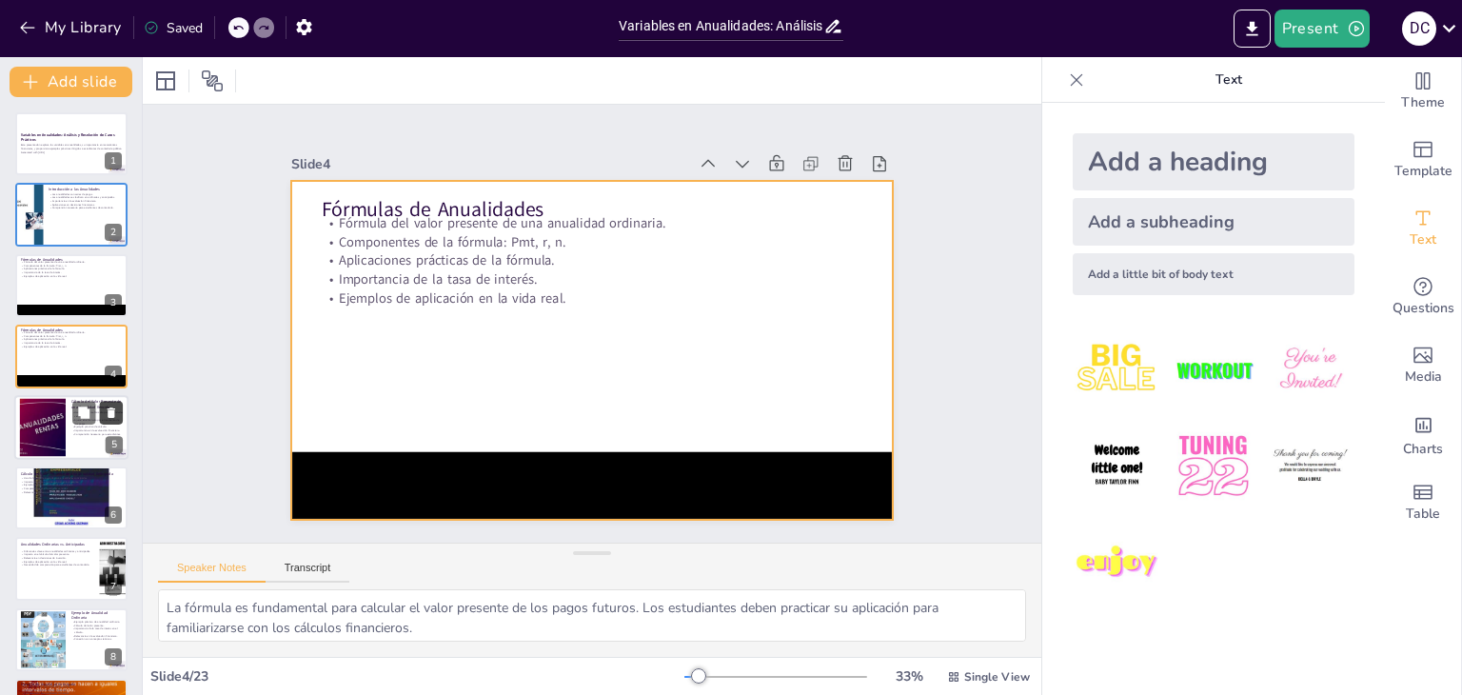
checkbox input "true"
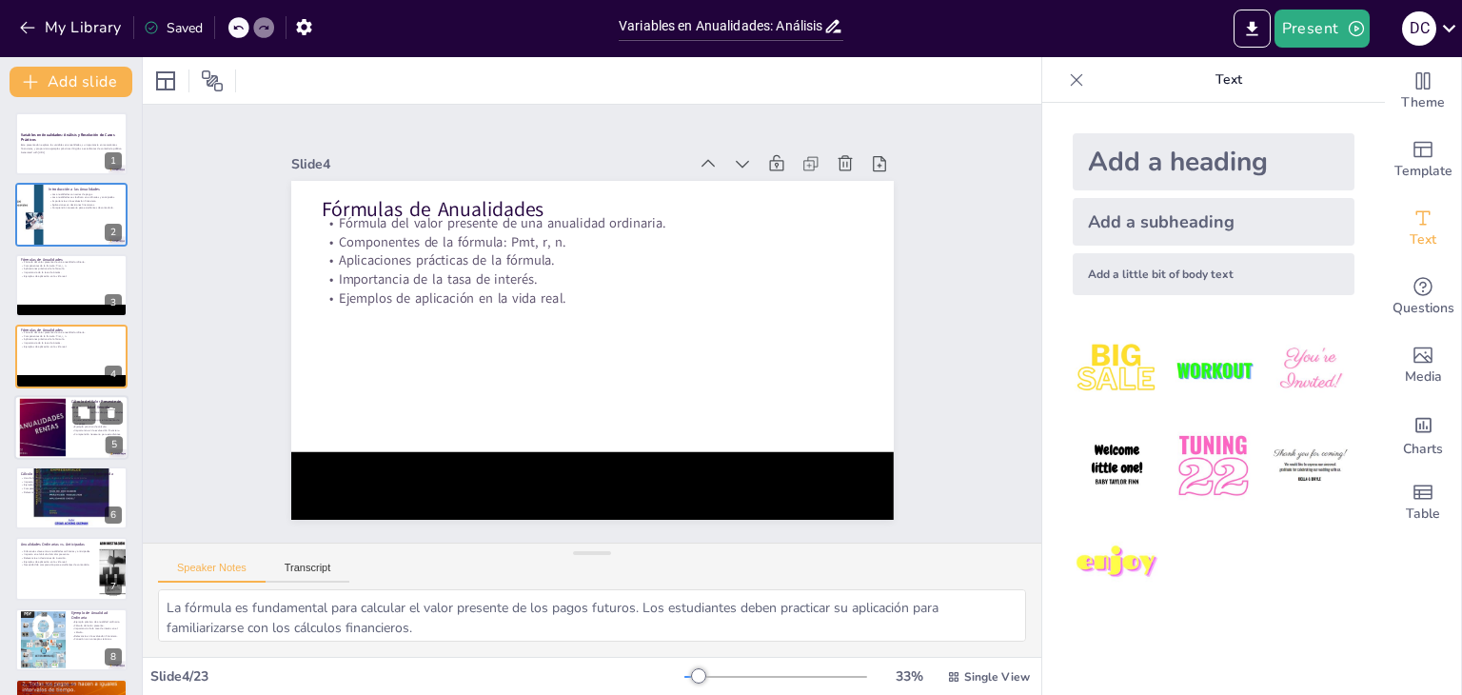
checkbox input "true"
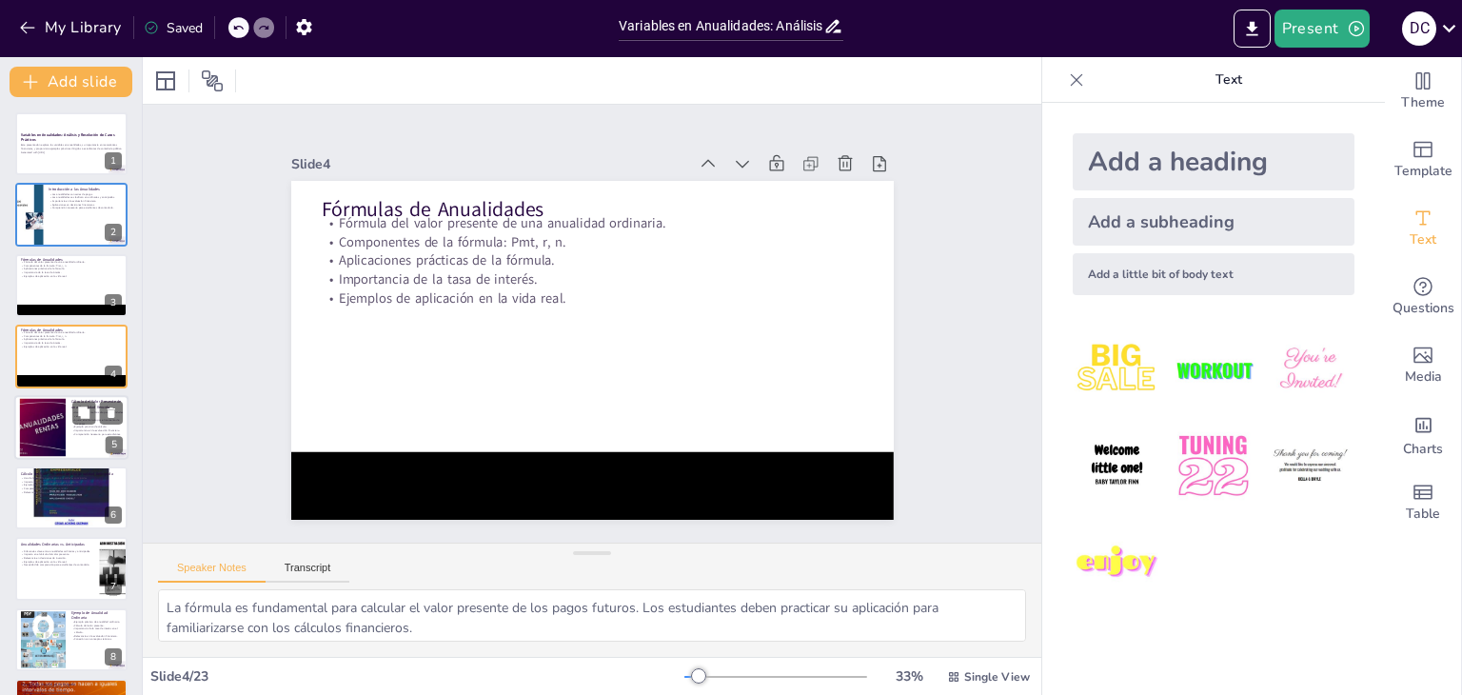
click at [103, 424] on p "Ejemplo práctico de cálculo." at bounding box center [96, 426] width 51 height 4
type textarea "La consistencia en el uso de la fórmula es clave para los cálculos financieros.…"
checkbox input "true"
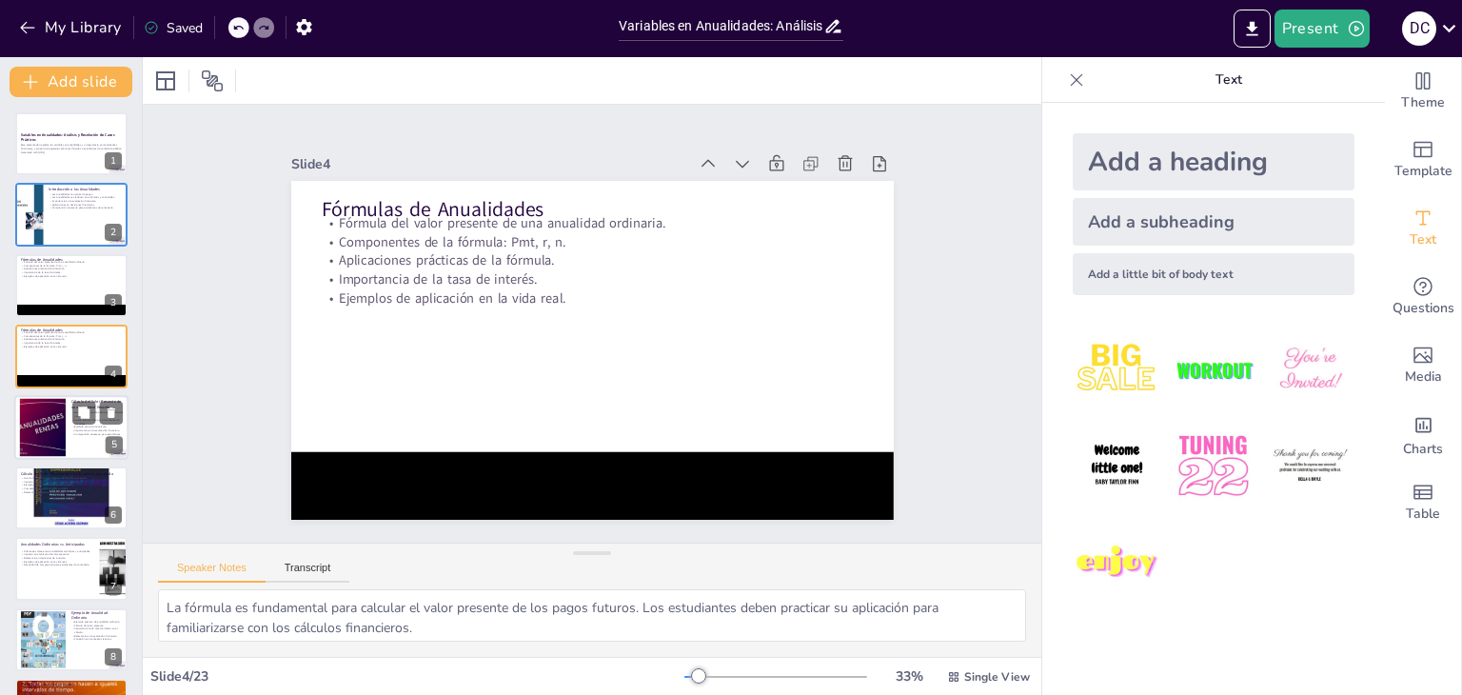
checkbox input "true"
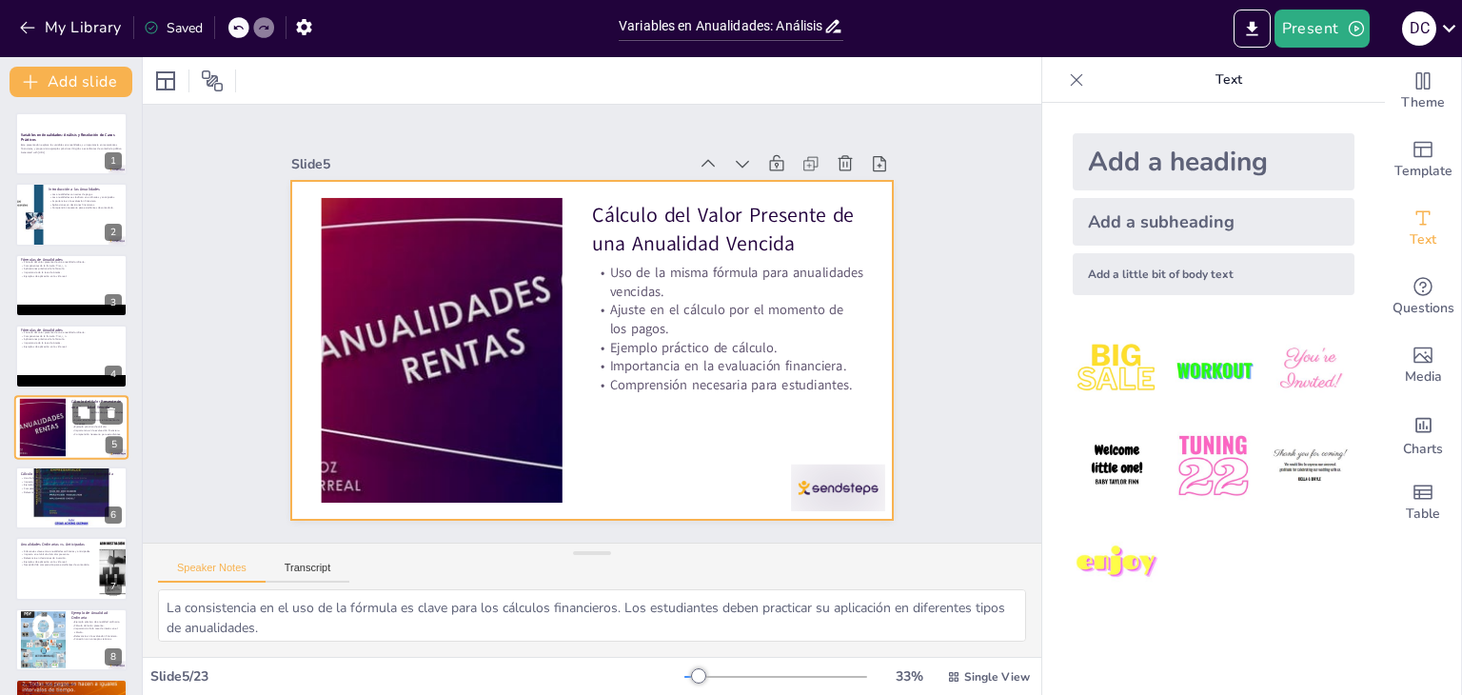
scroll to position [30, 0]
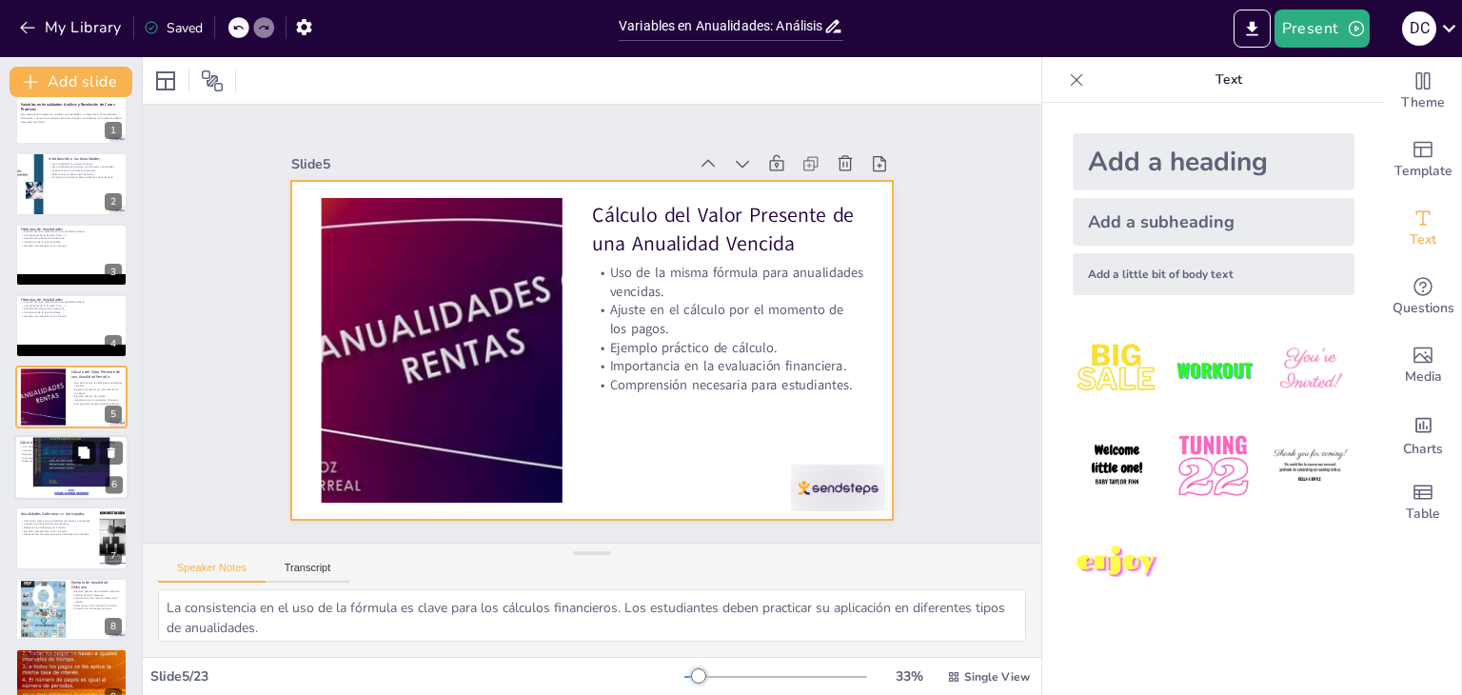
checkbox input "true"
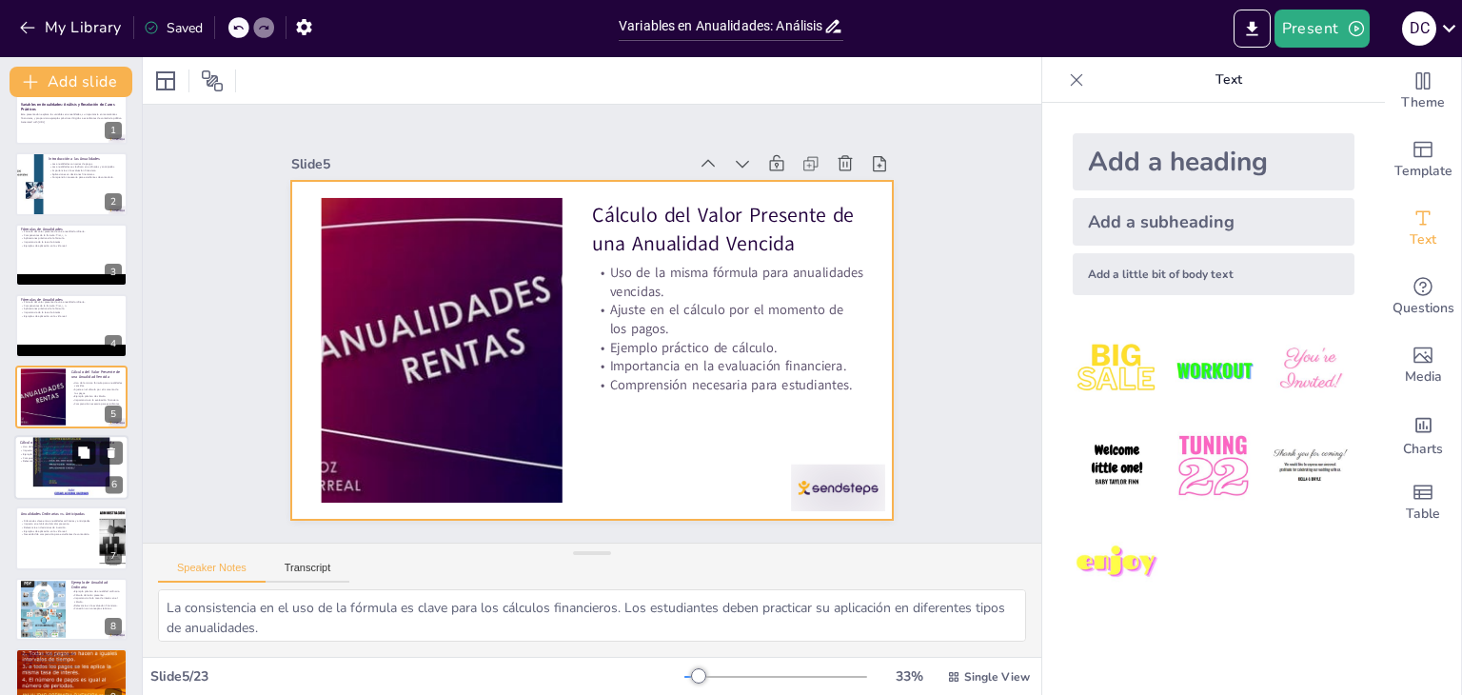
checkbox input "true"
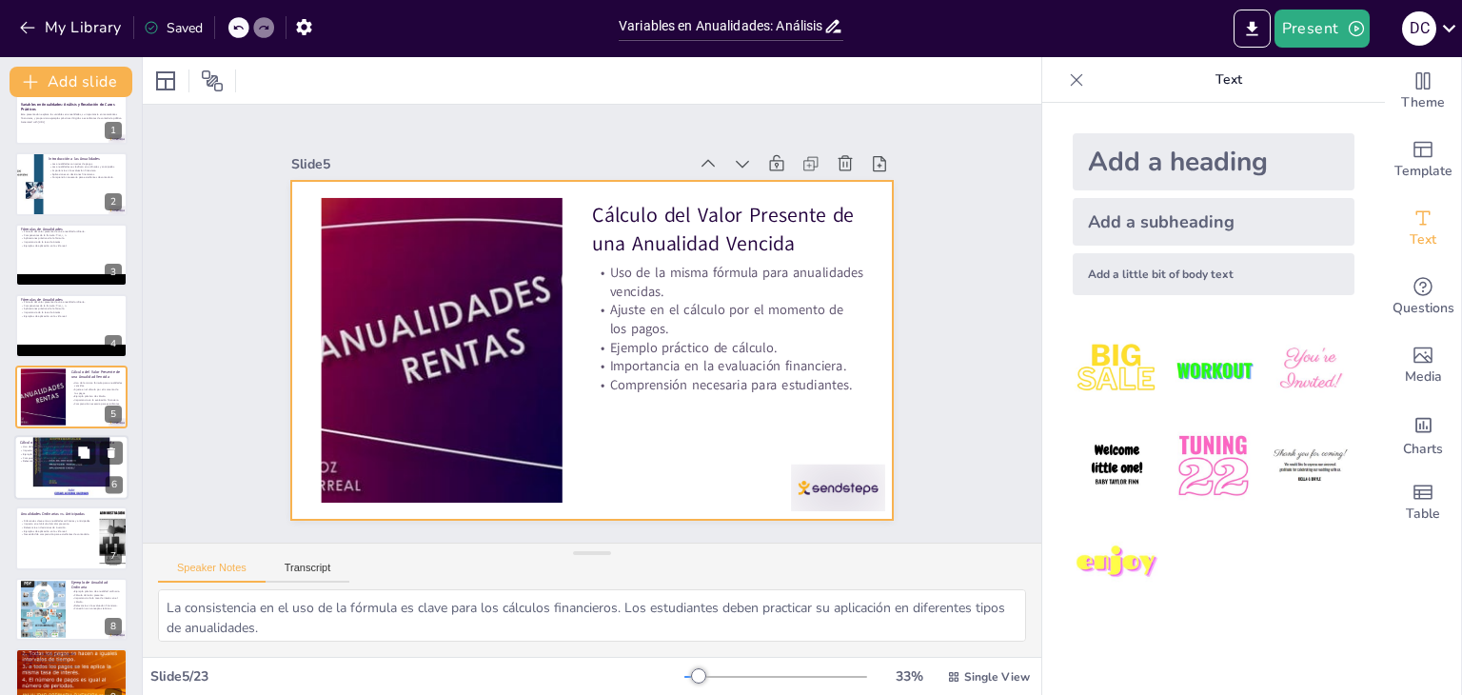
checkbox input "true"
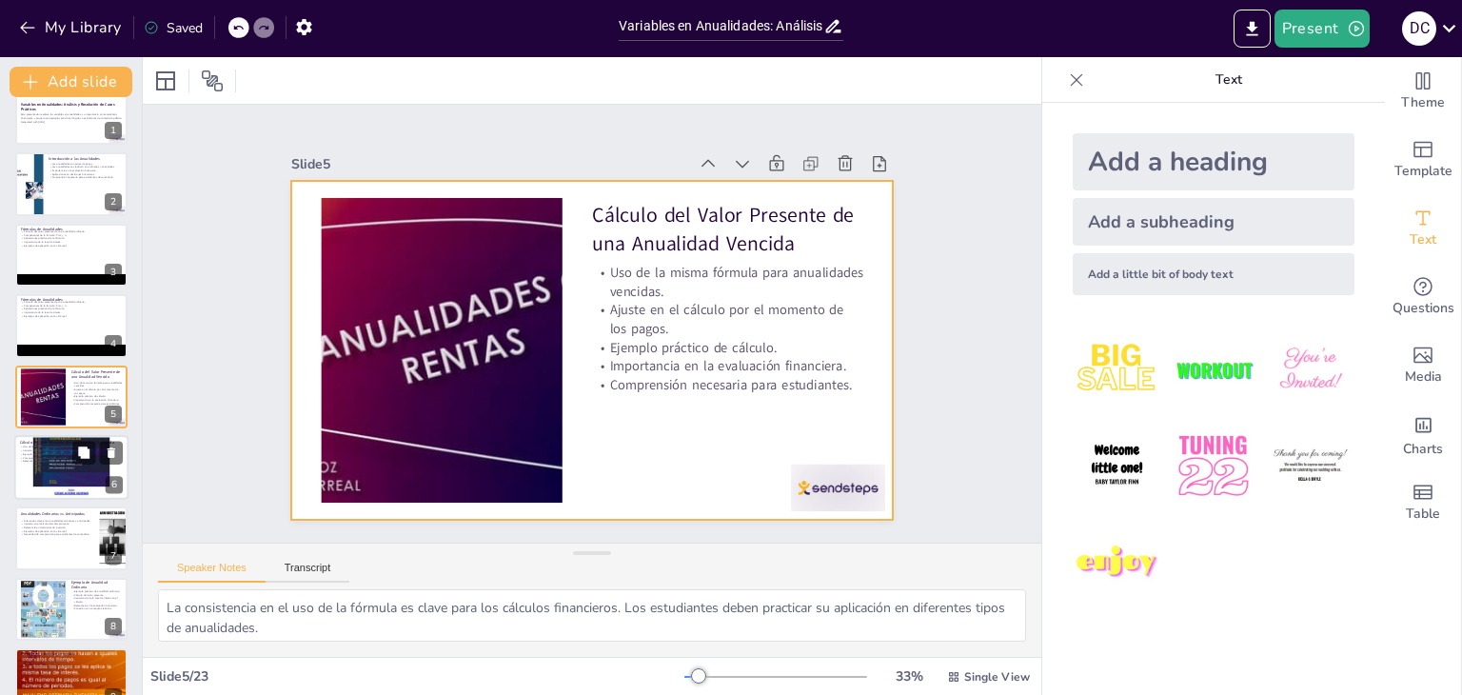
checkbox input "true"
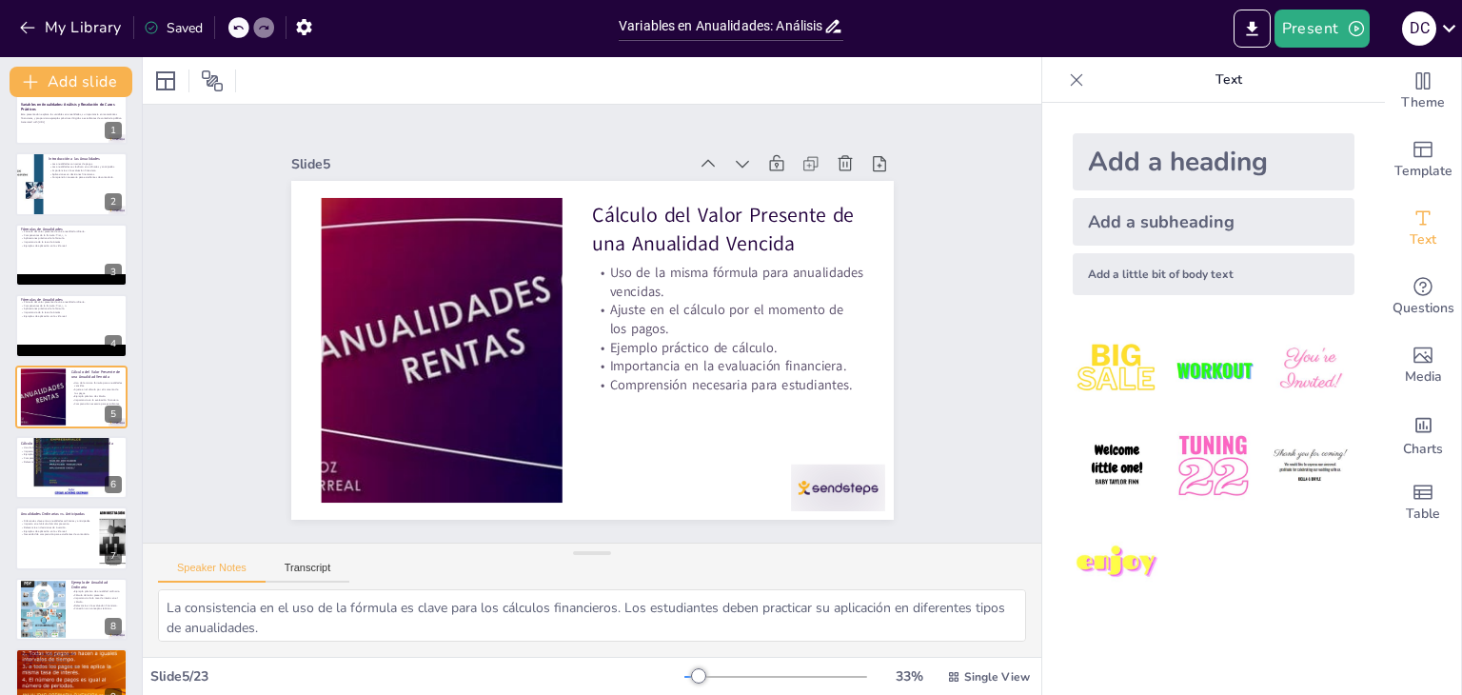
checkbox input "true"
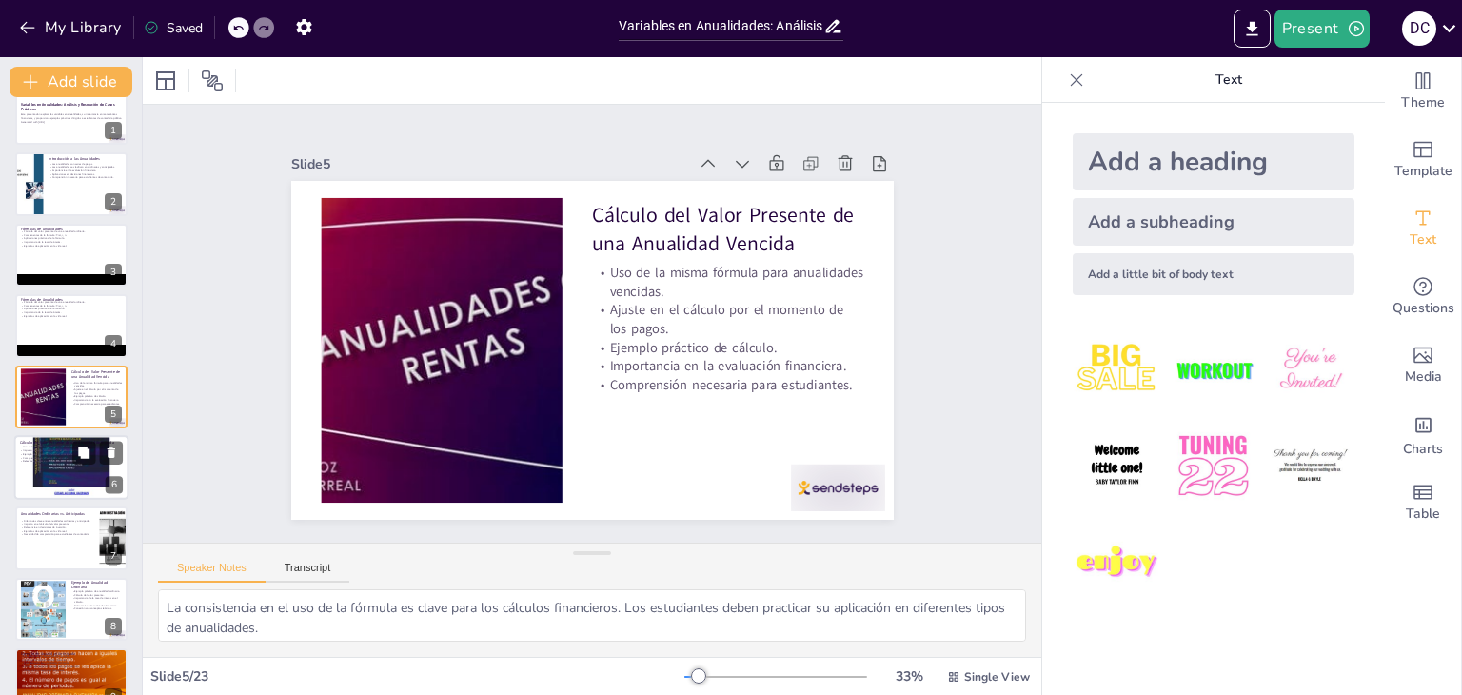
checkbox input "true"
click at [70, 475] on div at bounding box center [71, 467] width 114 height 162
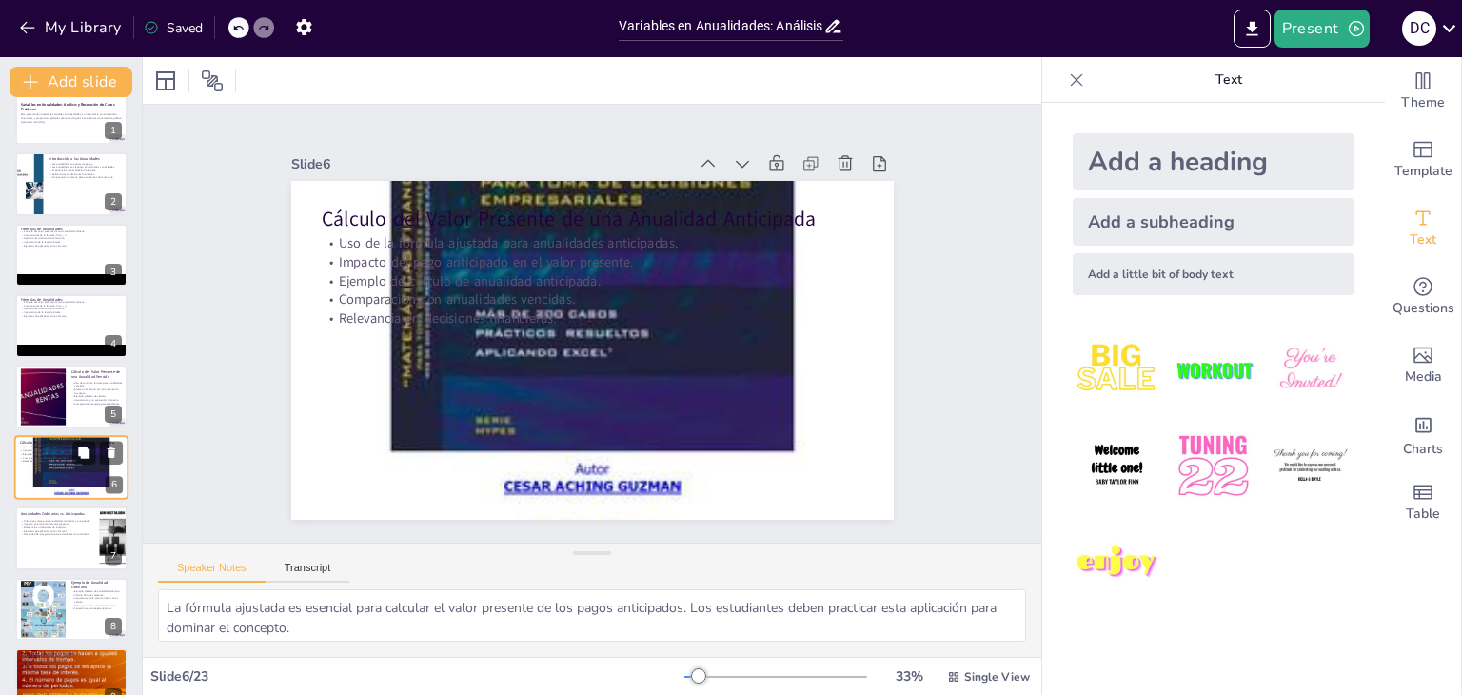
scroll to position [102, 0]
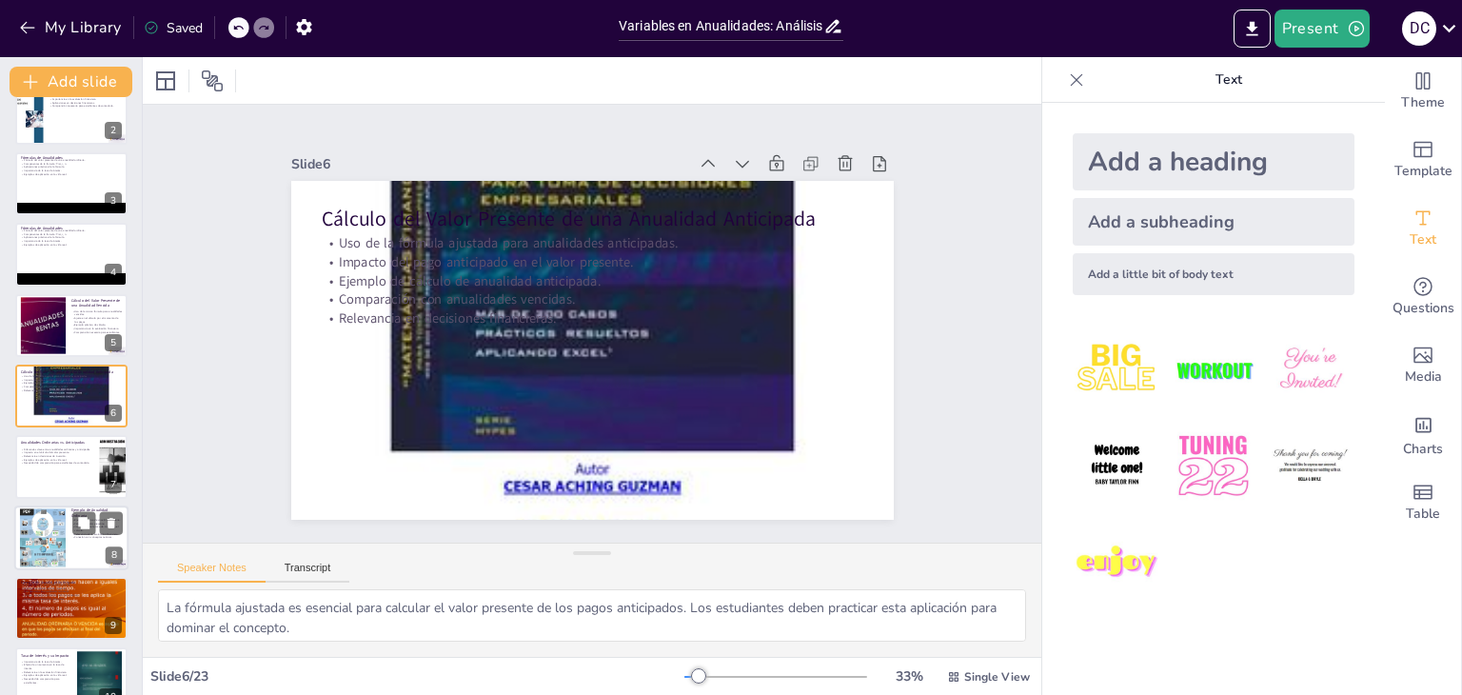
click at [65, 534] on div at bounding box center [43, 537] width 46 height 61
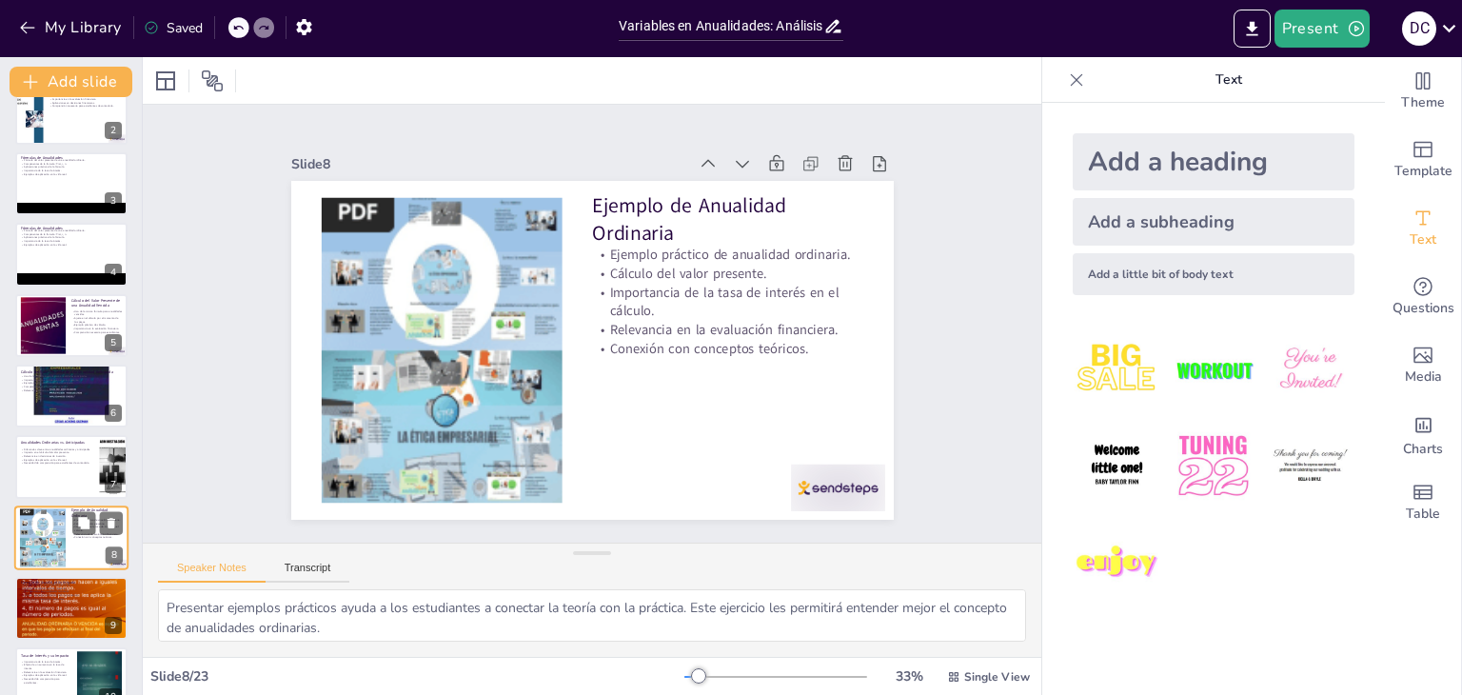
scroll to position [244, 0]
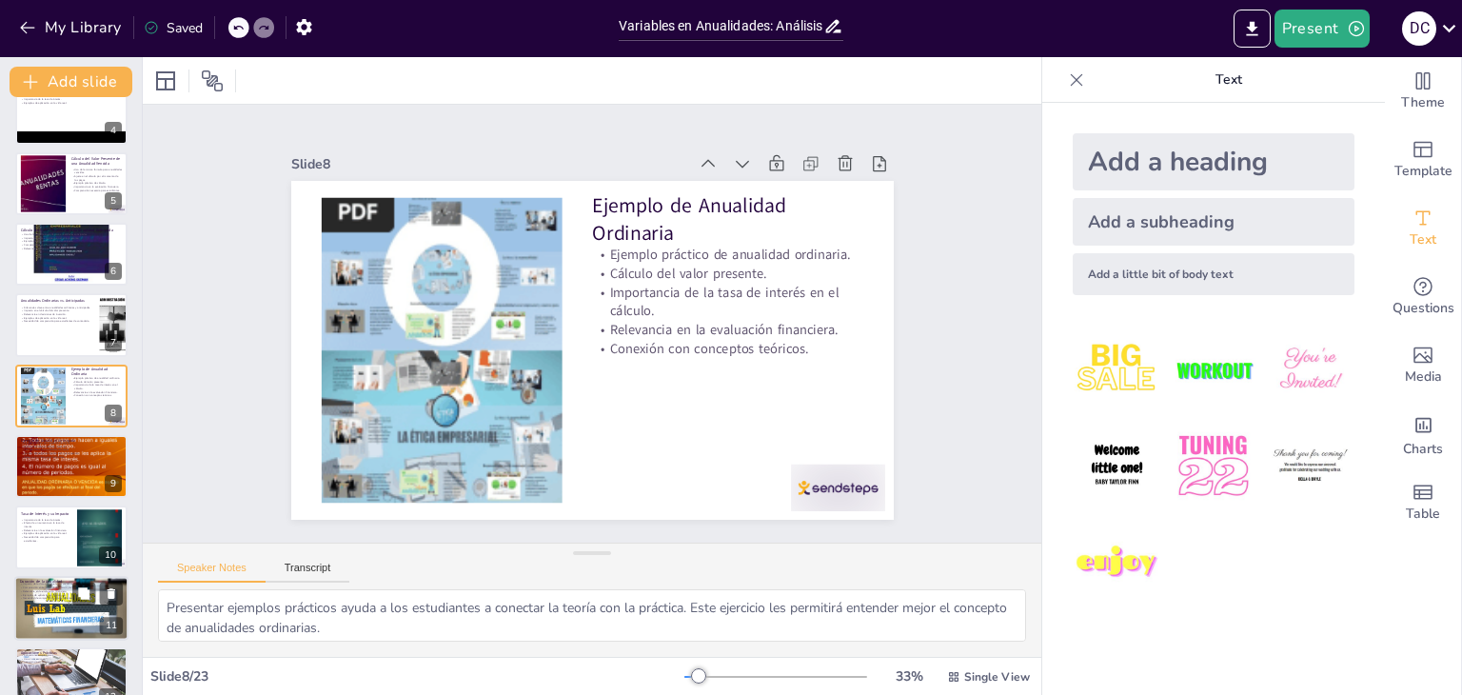
click at [55, 603] on div at bounding box center [71, 608] width 114 height 65
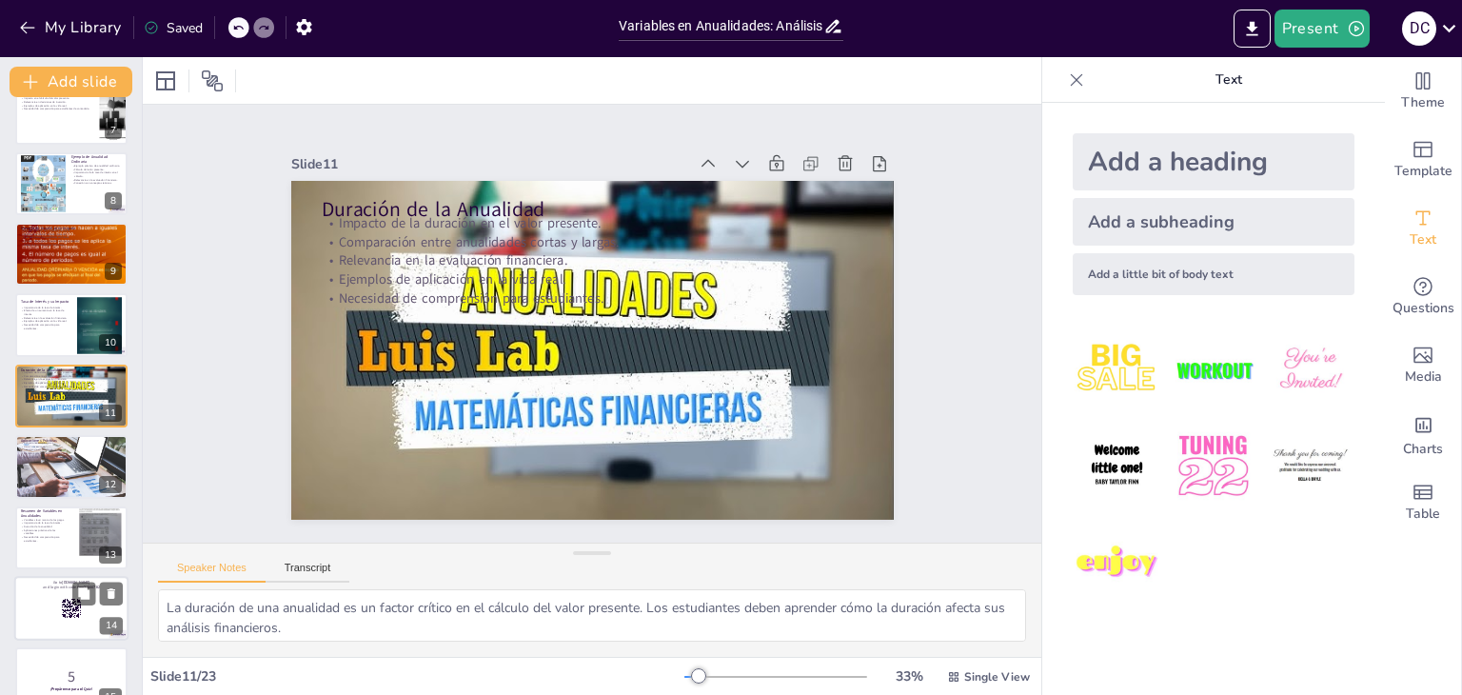
click at [52, 626] on div at bounding box center [71, 608] width 114 height 65
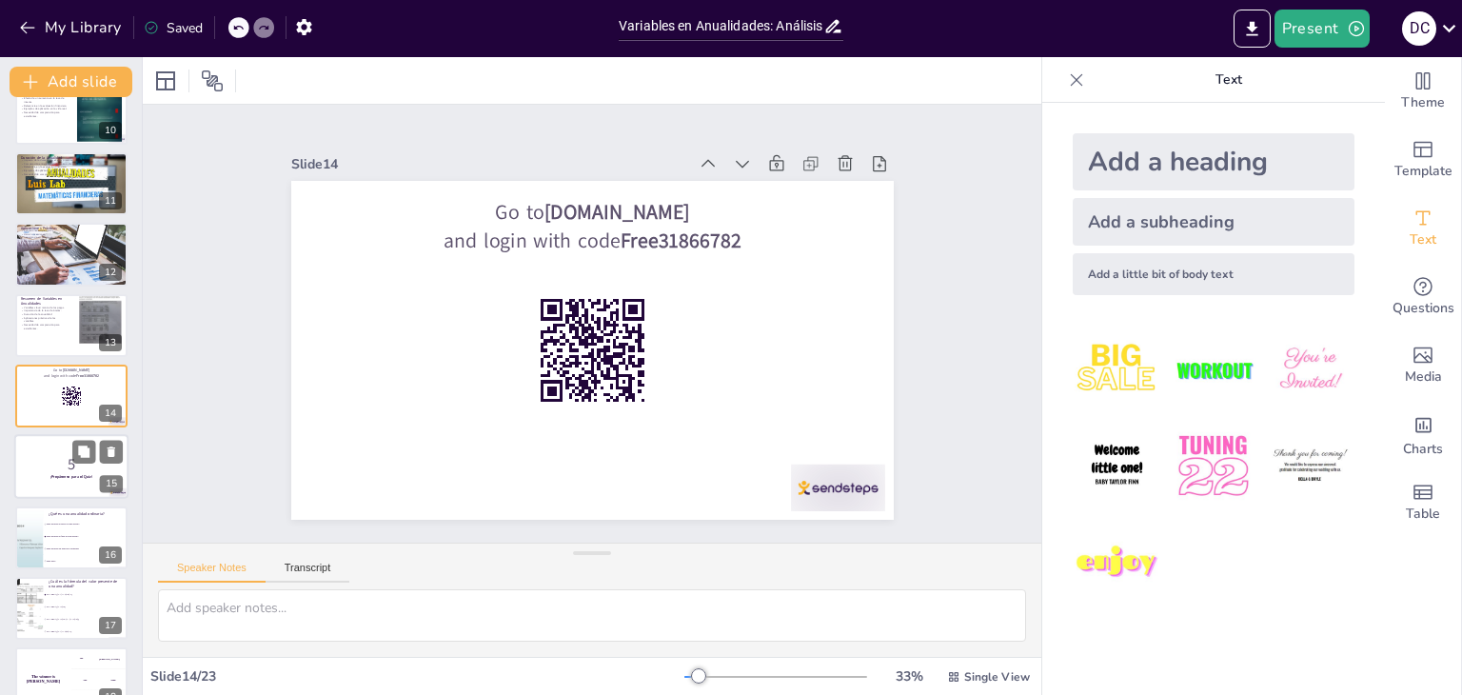
click at [65, 475] on strong "¡Prepárense para el Quiz!" at bounding box center [71, 477] width 43 height 5
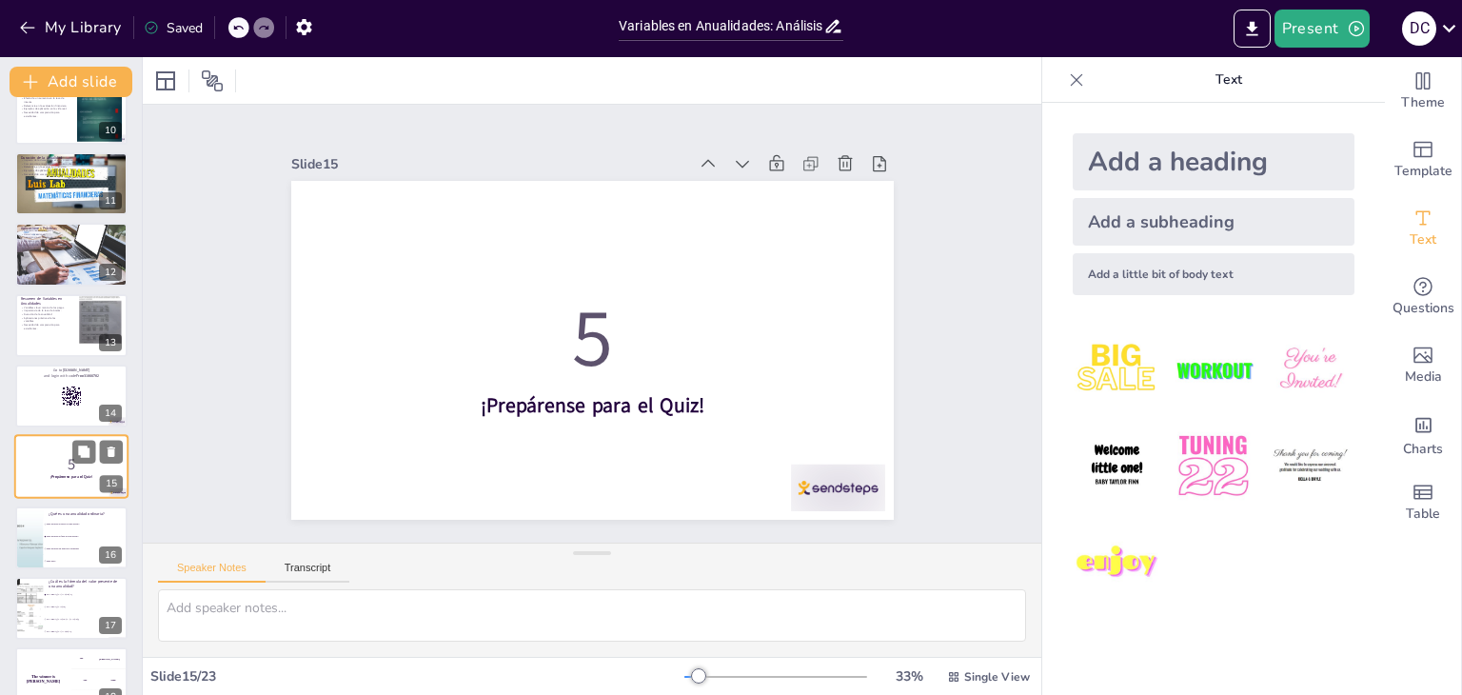
scroll to position [738, 0]
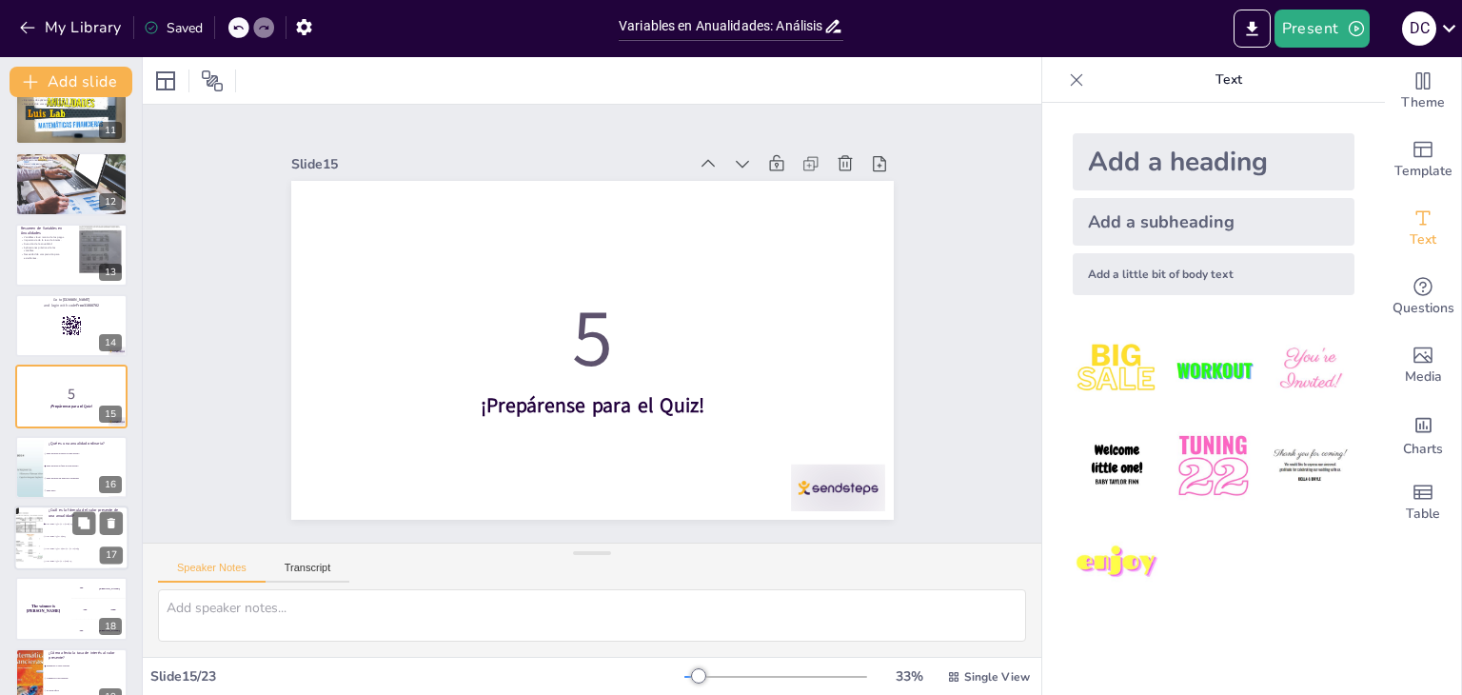
click at [55, 548] on span "VP = Pmt × [(1 + r)^n / (1 - (1 + r)^-n)]" at bounding box center [87, 549] width 82 height 3
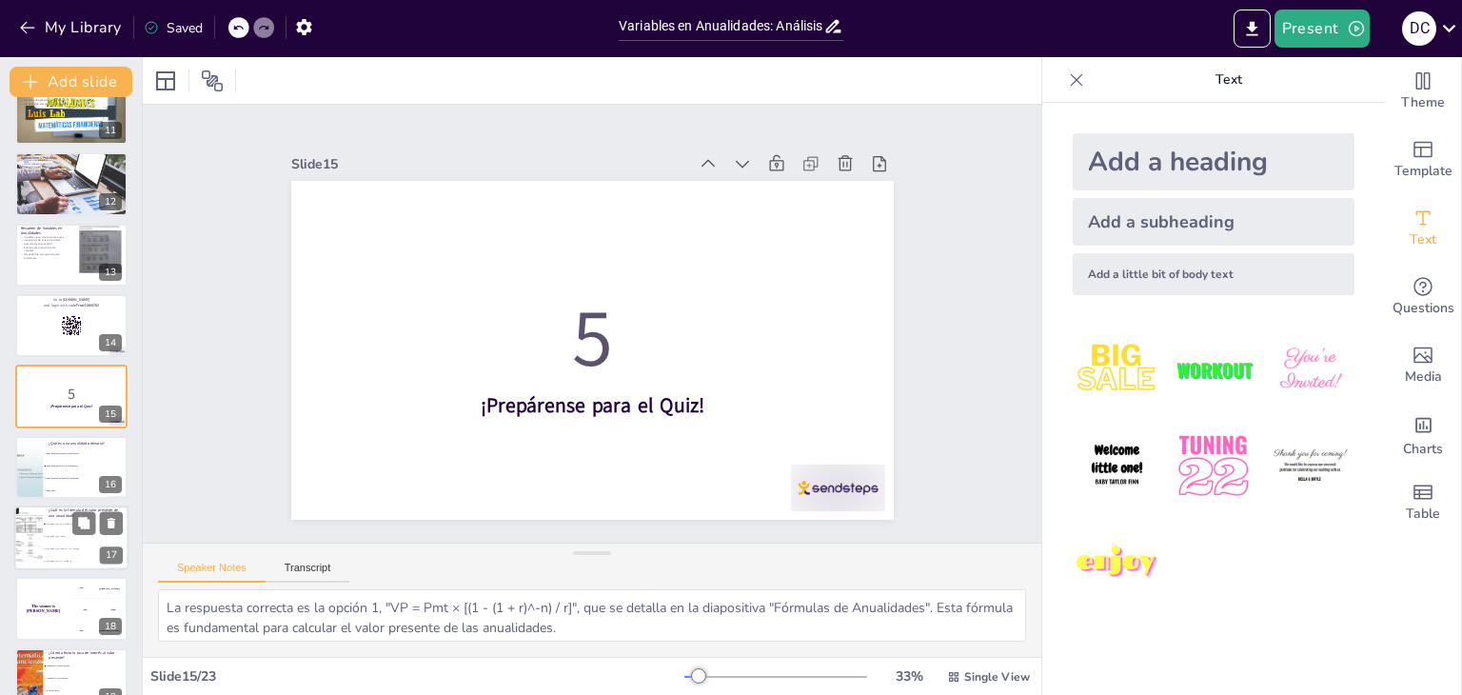
scroll to position [880, 0]
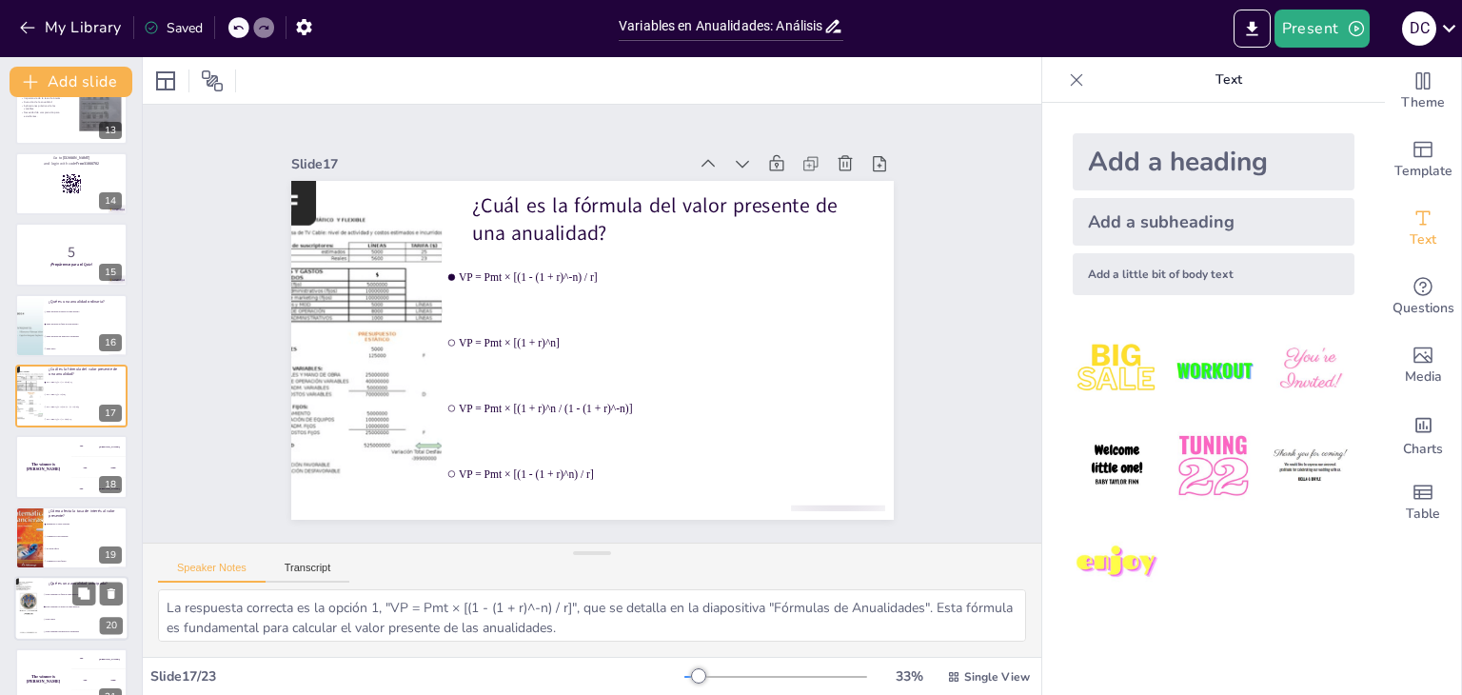
click at [53, 593] on span "Pago realizado al final de cada período" at bounding box center [87, 594] width 82 height 3
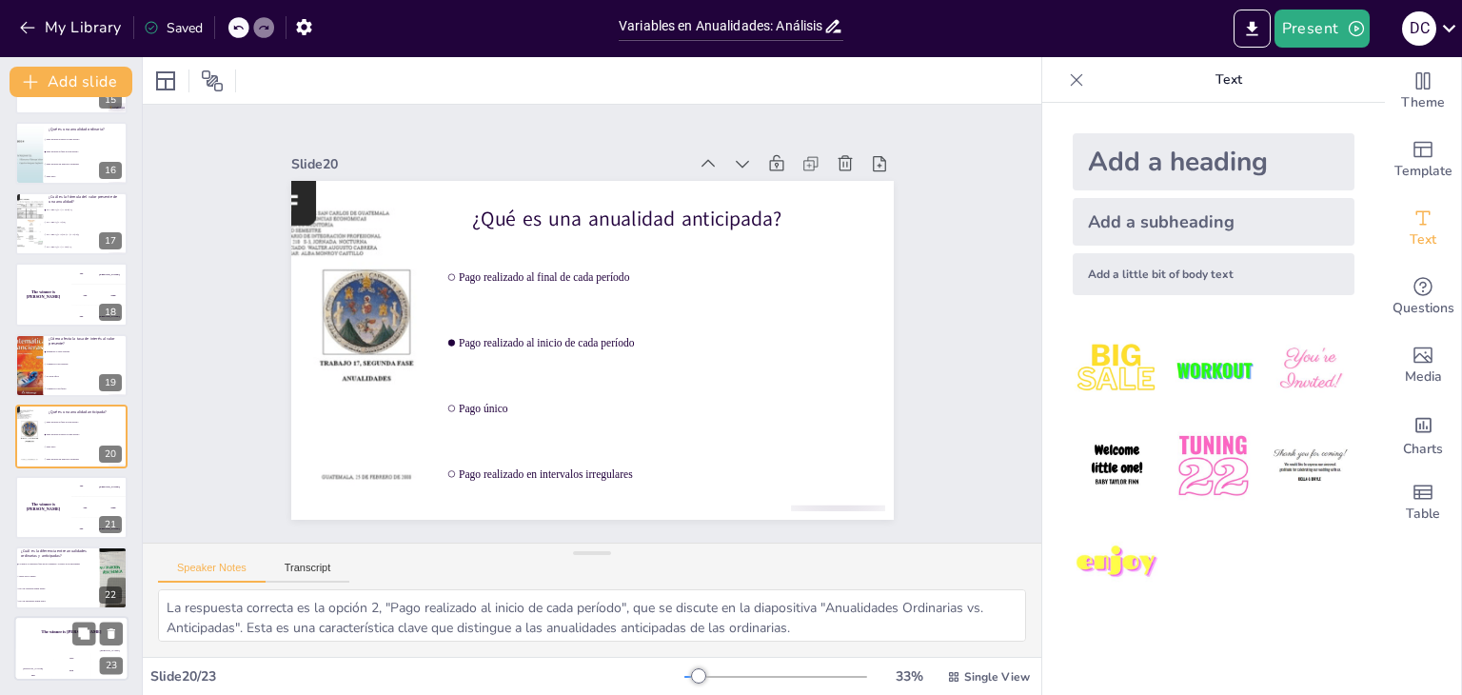
click at [53, 645] on div "The winner is [PERSON_NAME]" at bounding box center [71, 633] width 114 height 32
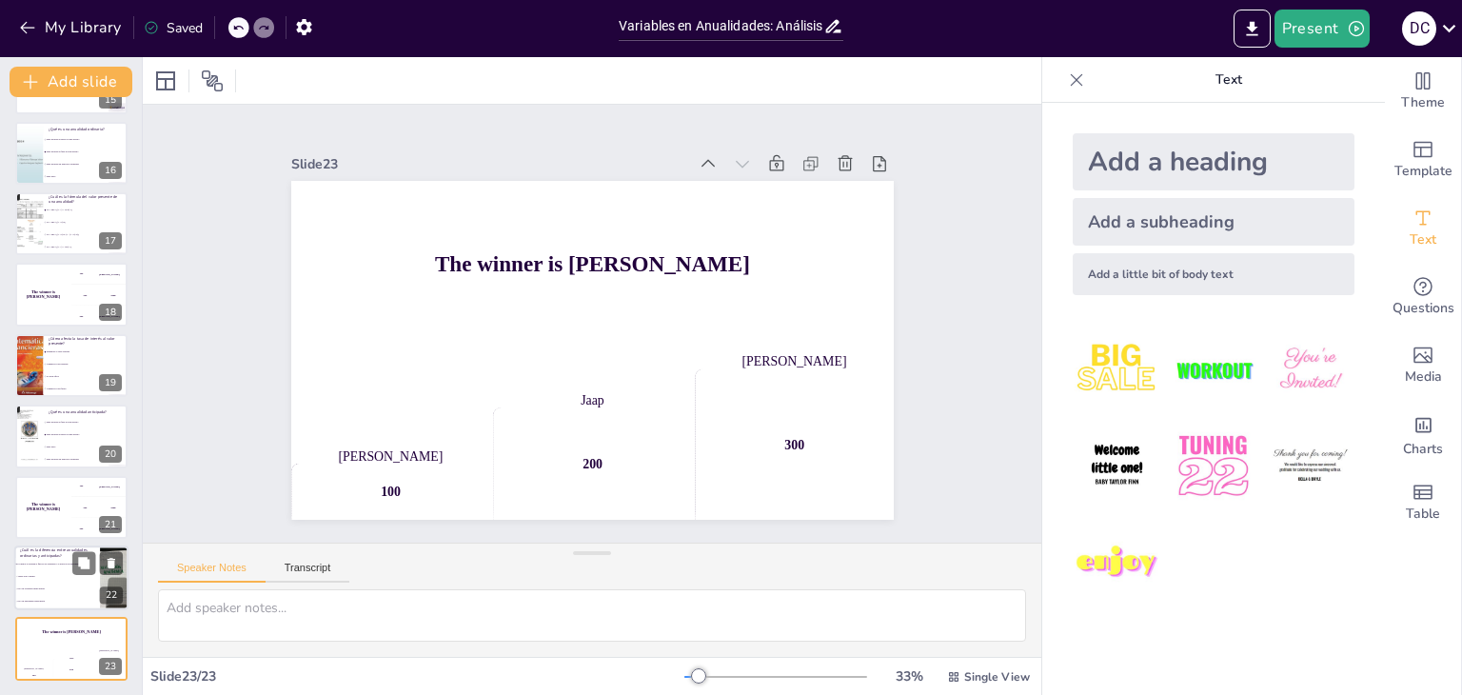
click at [61, 579] on li "Ambas son lo mismo" at bounding box center [57, 576] width 86 height 12
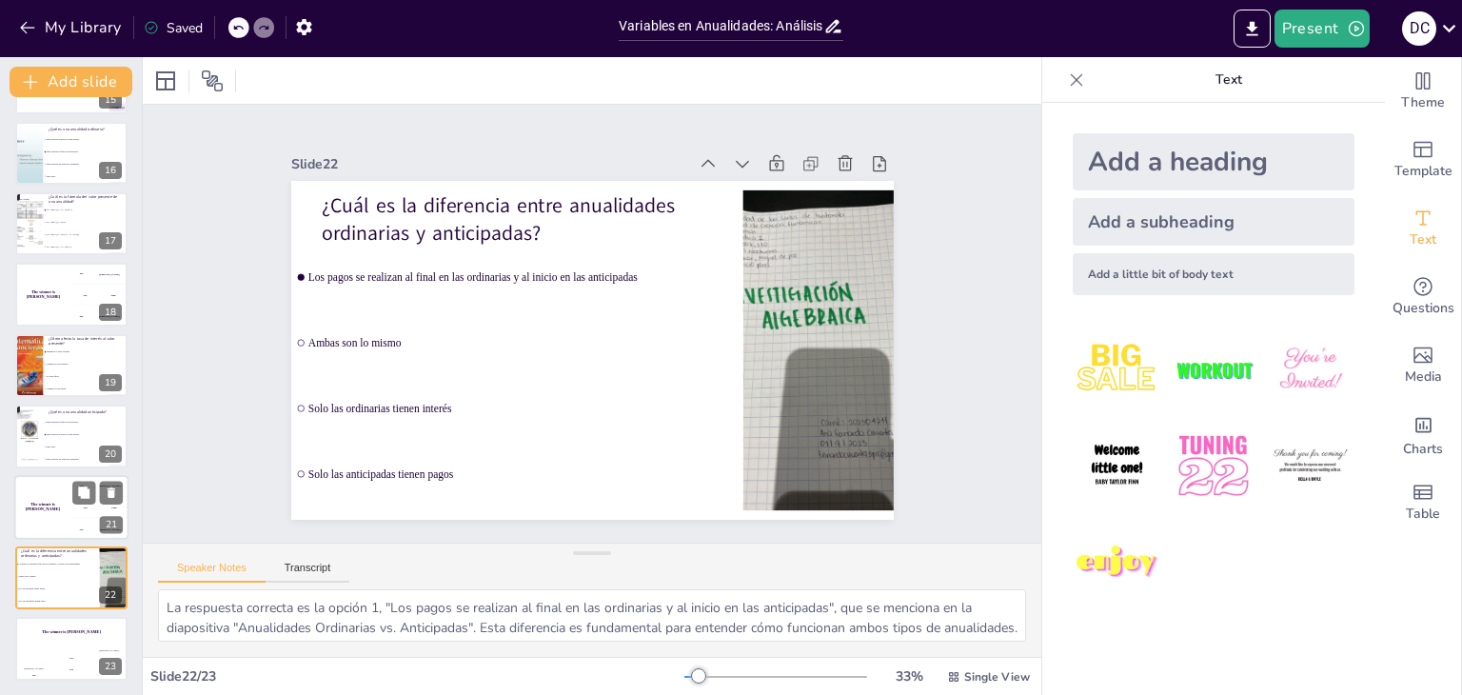
click at [39, 503] on h4 "The winner is [PERSON_NAME]" at bounding box center [42, 506] width 57 height 10
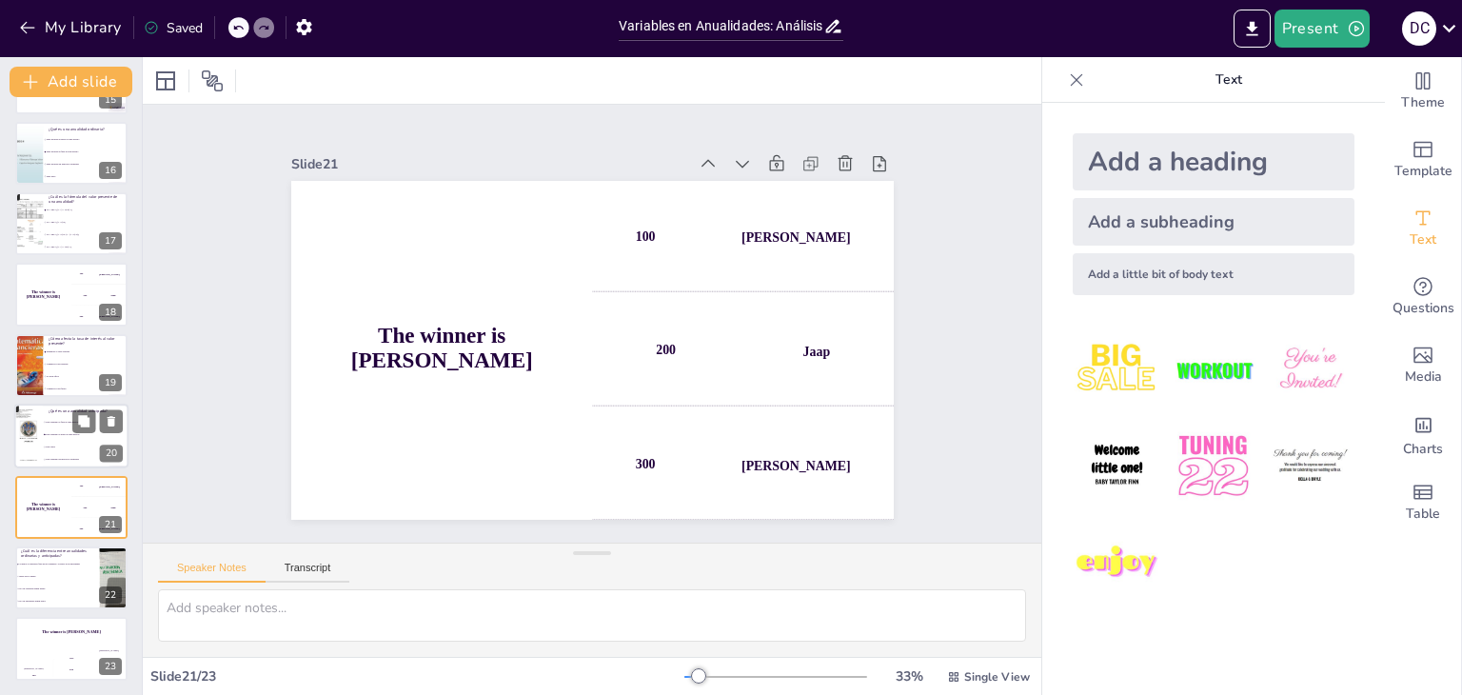
click at [41, 452] on div at bounding box center [28, 435] width 49 height 65
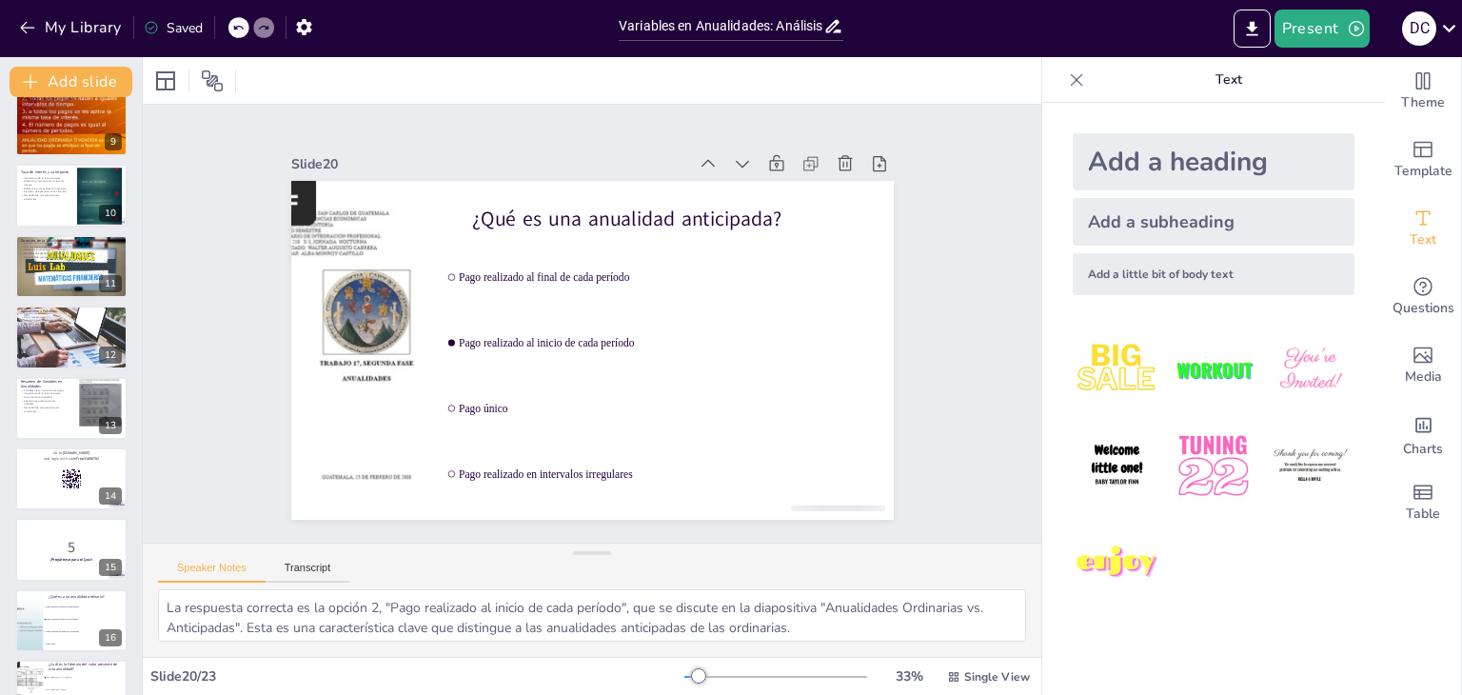
scroll to position [558, 0]
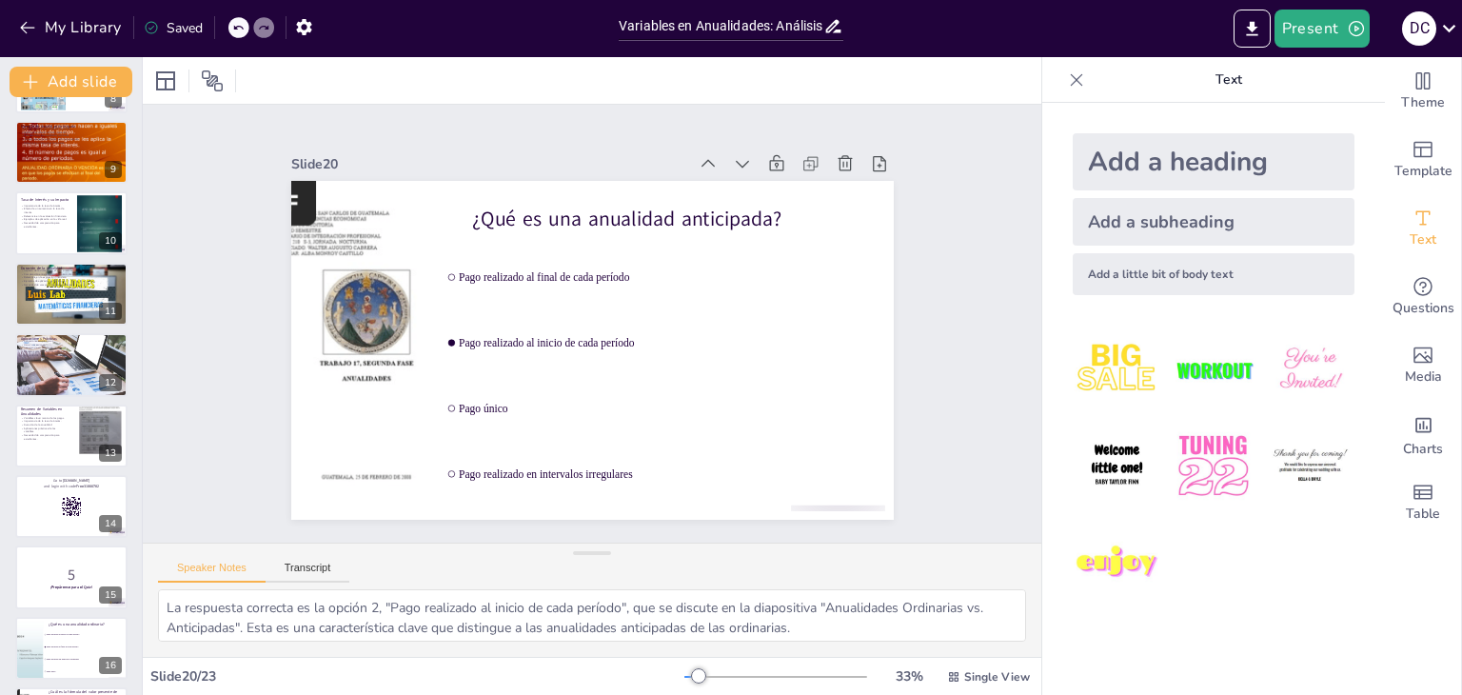
click at [972, 310] on div "Slide 1 Variables en Anualidades: Análisis y Resolución de Casos Prácticos Este…" at bounding box center [591, 323] width 998 height 765
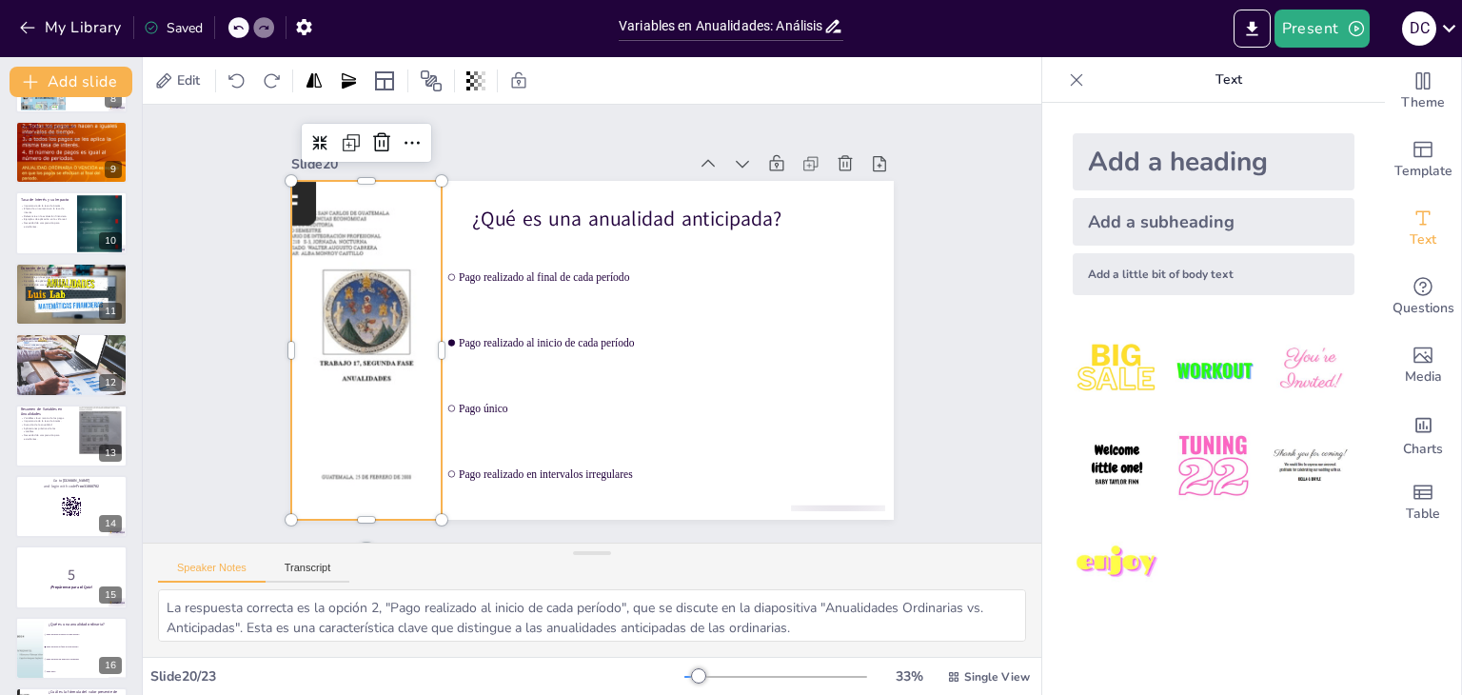
click at [486, 357] on div at bounding box center [686, 530] width 401 height 347
click at [897, 284] on div "Slide 1 Variables en Anualidades: Análisis y Resolución de Casos Prácticos Este…" at bounding box center [592, 324] width 804 height 734
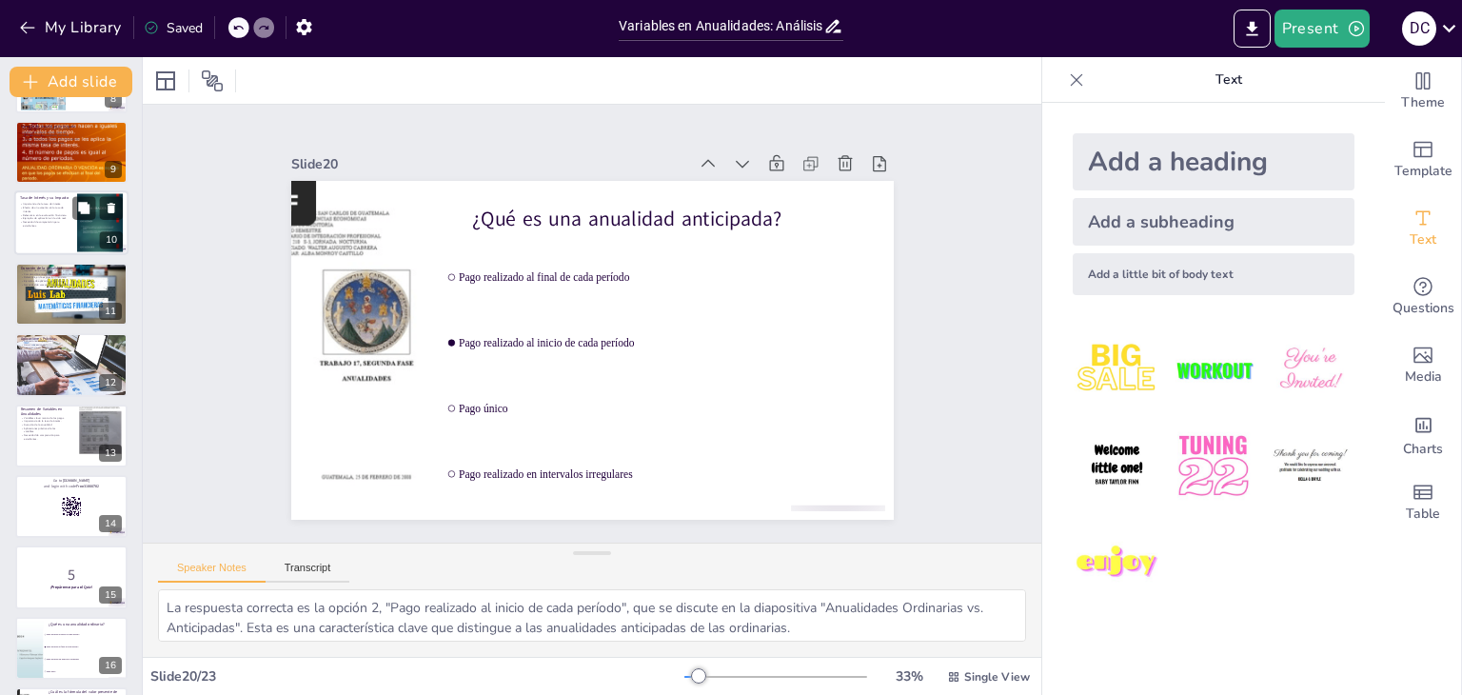
click at [60, 221] on p "Necesidad de comprensión para estudiantes." at bounding box center [45, 224] width 51 height 7
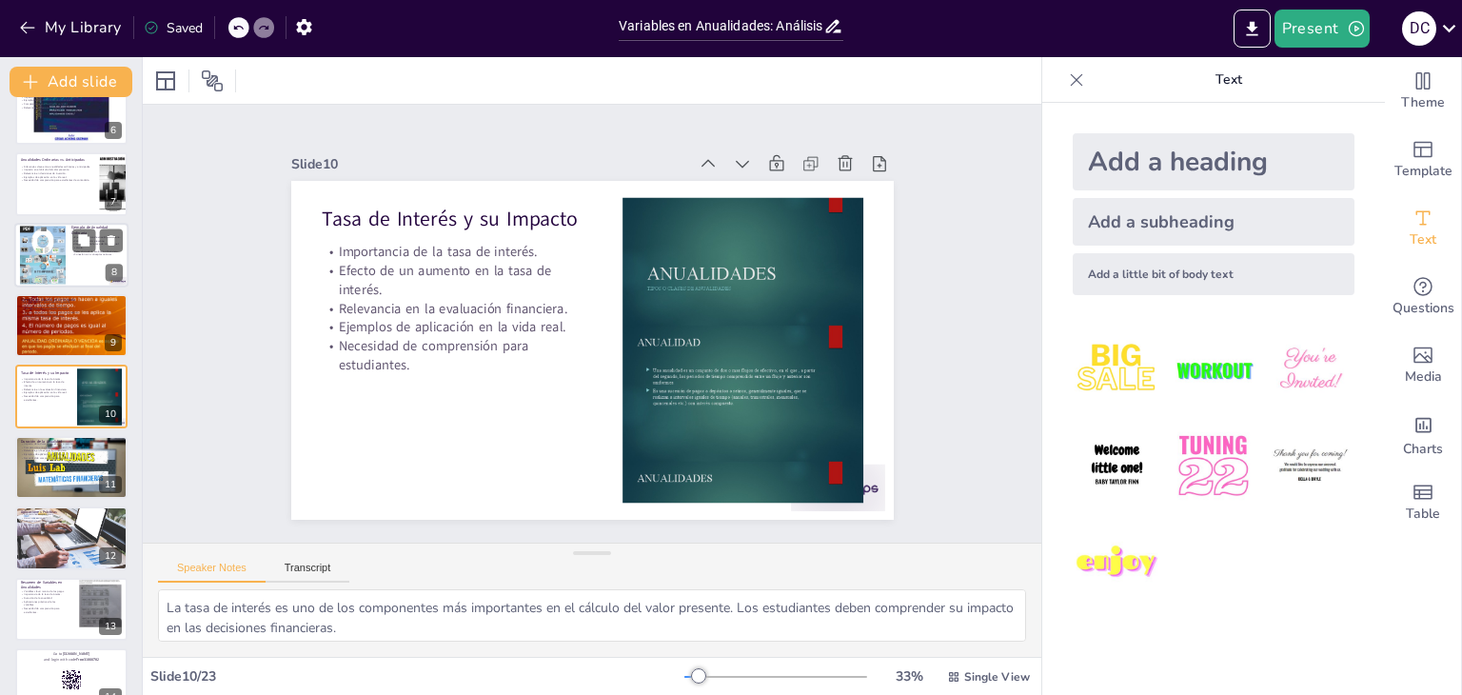
click at [69, 266] on div at bounding box center [71, 255] width 114 height 65
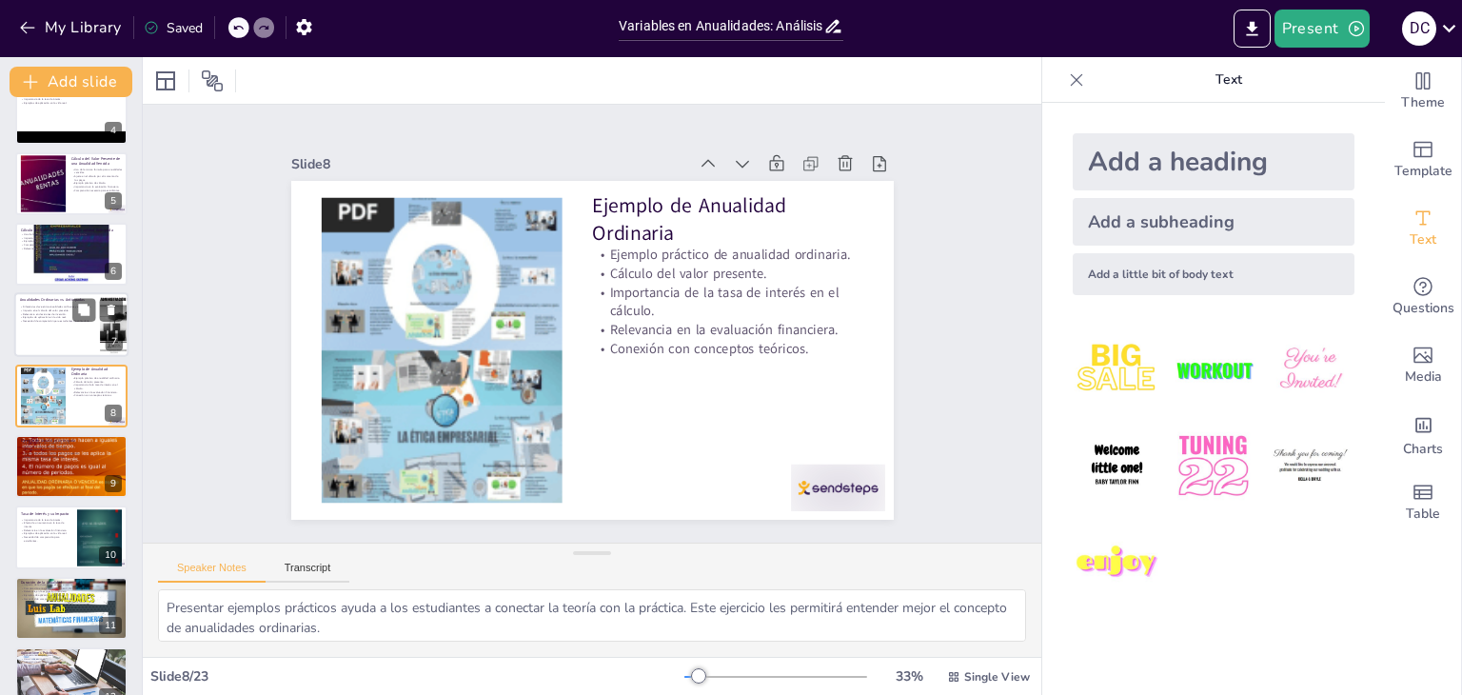
click at [69, 336] on div at bounding box center [71, 325] width 114 height 65
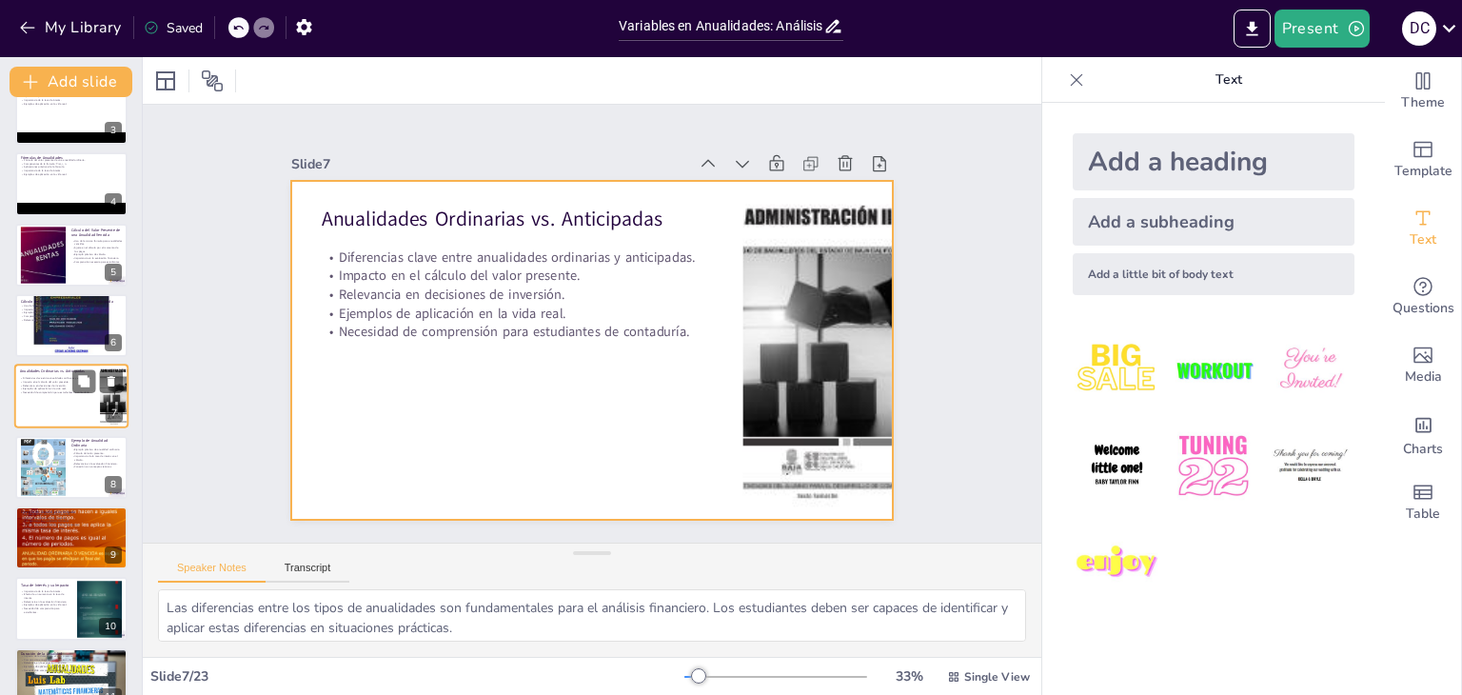
click at [62, 416] on div at bounding box center [71, 396] width 114 height 65
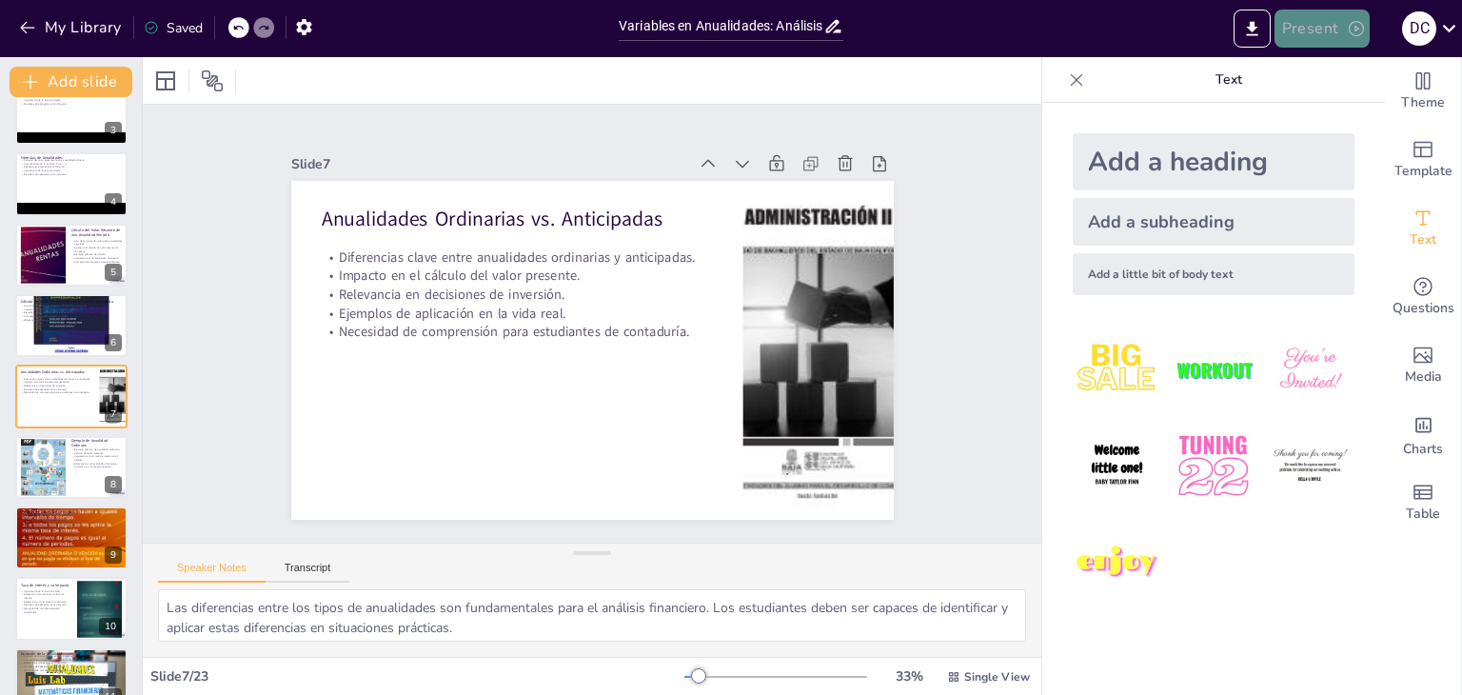
click at [1326, 35] on button "Present" at bounding box center [1321, 29] width 95 height 38
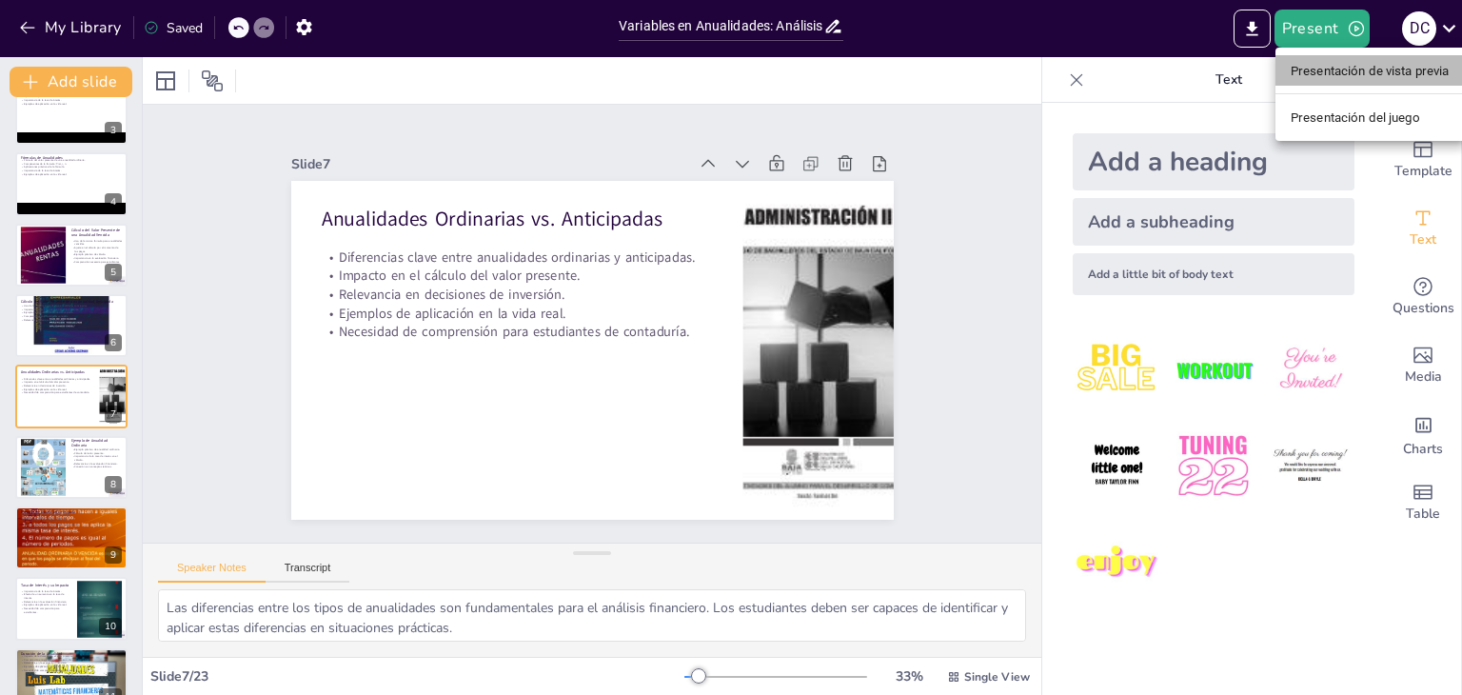
click at [1326, 75] on font "Presentación de vista previa" at bounding box center [1369, 71] width 159 height 14
